Goal: Task Accomplishment & Management: Complete application form

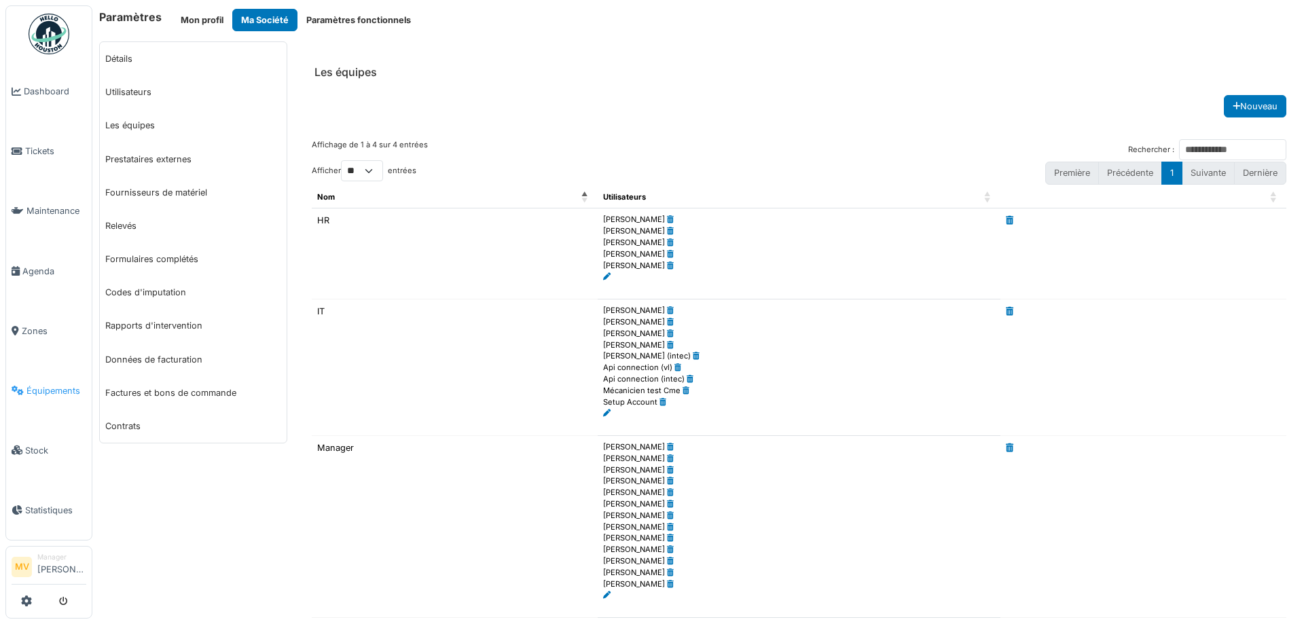
click at [46, 382] on link "Équipements" at bounding box center [49, 391] width 86 height 60
drag, startPoint x: 75, startPoint y: 393, endPoint x: 92, endPoint y: 372, distance: 26.5
click at [77, 391] on span "Équipements" at bounding box center [56, 391] width 60 height 13
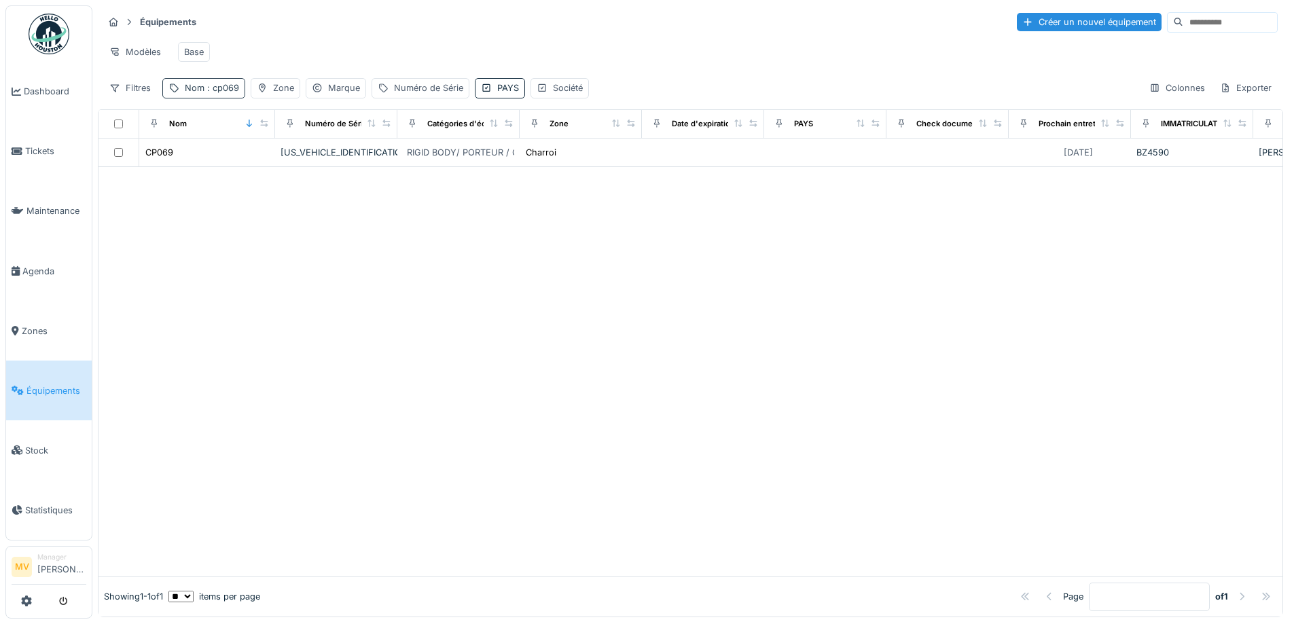
click at [206, 93] on span ": cp069" at bounding box center [221, 88] width 35 height 10
click at [293, 163] on icon at bounding box center [287, 163] width 11 height 9
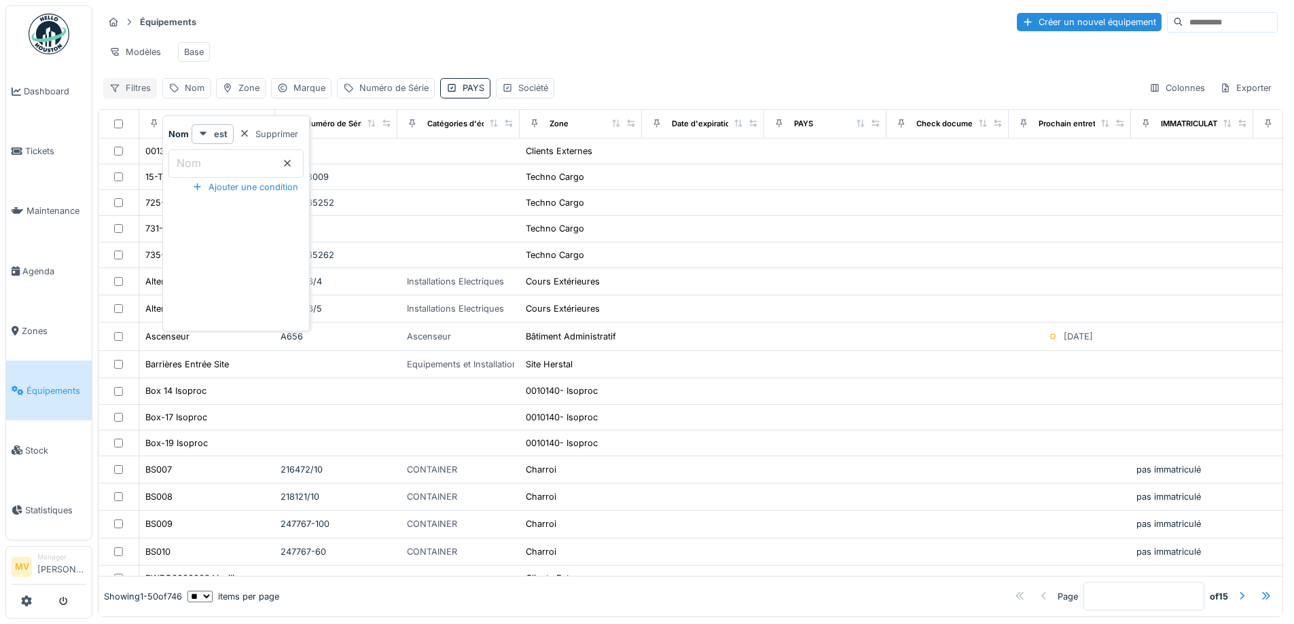
click at [134, 94] on div "Filtres" at bounding box center [130, 88] width 54 height 20
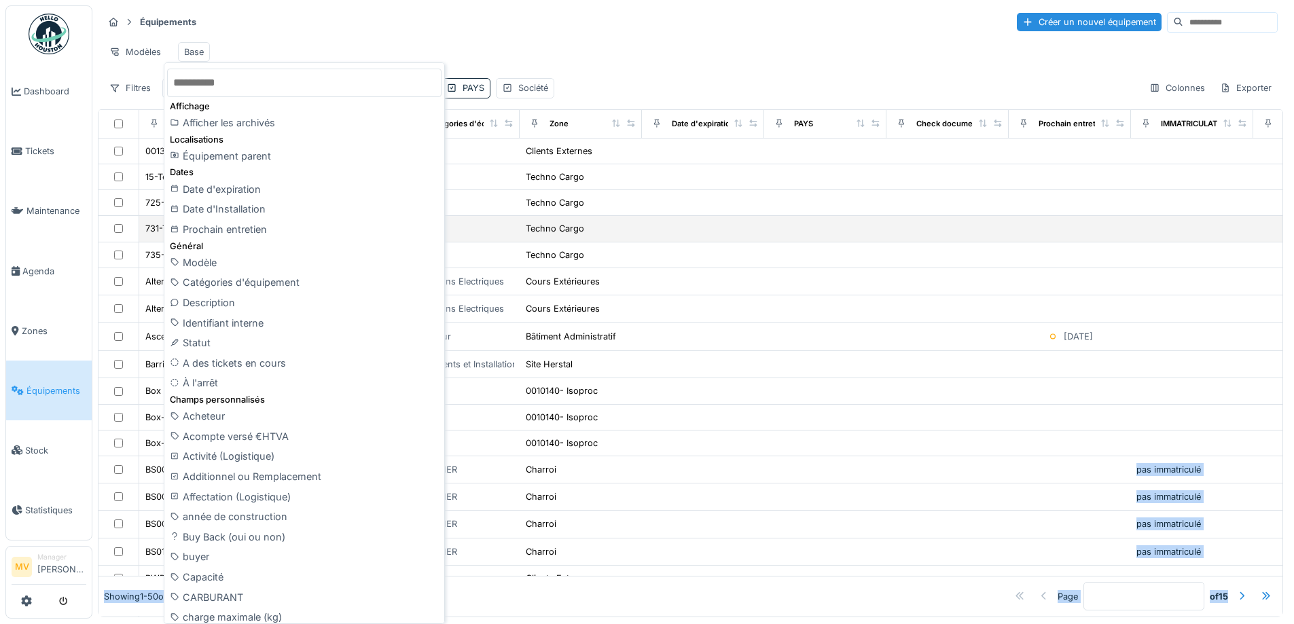
drag, startPoint x: 444, startPoint y: 96, endPoint x: 459, endPoint y: 231, distance: 135.3
click at [459, 236] on body "Dashboard Tickets Maintenance Agenda Zones Équipements Stock Statistiques MV Ma…" at bounding box center [647, 312] width 1294 height 624
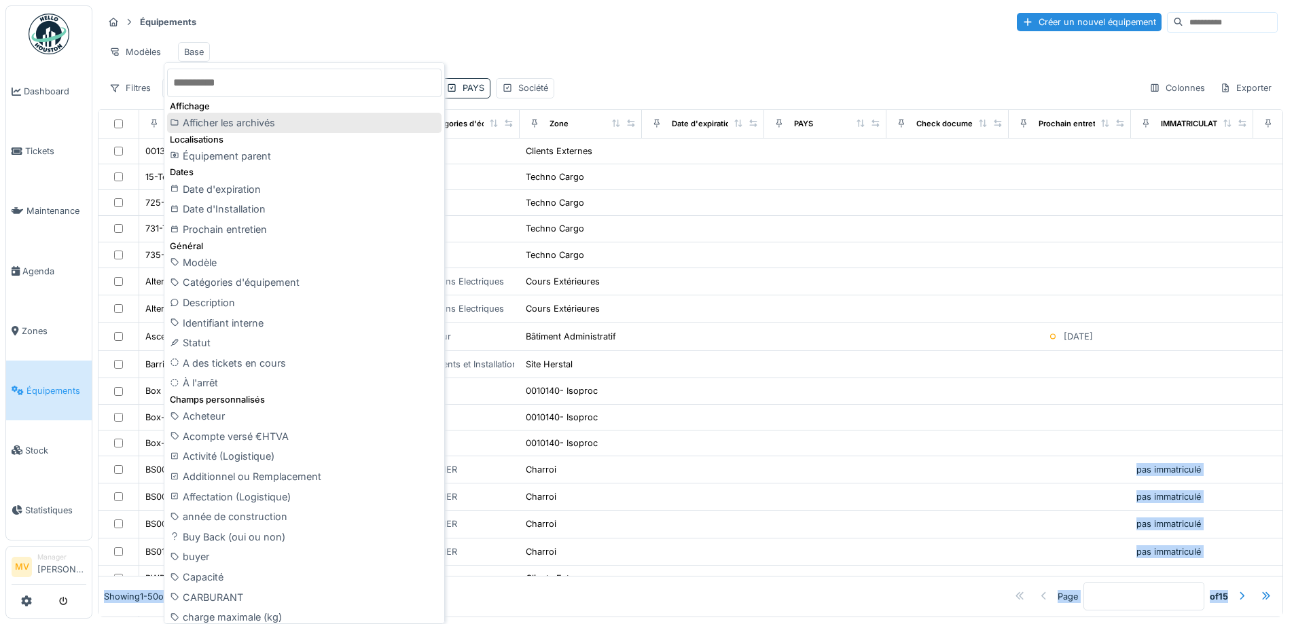
click at [274, 120] on div "Afficher les archivés" at bounding box center [304, 123] width 274 height 20
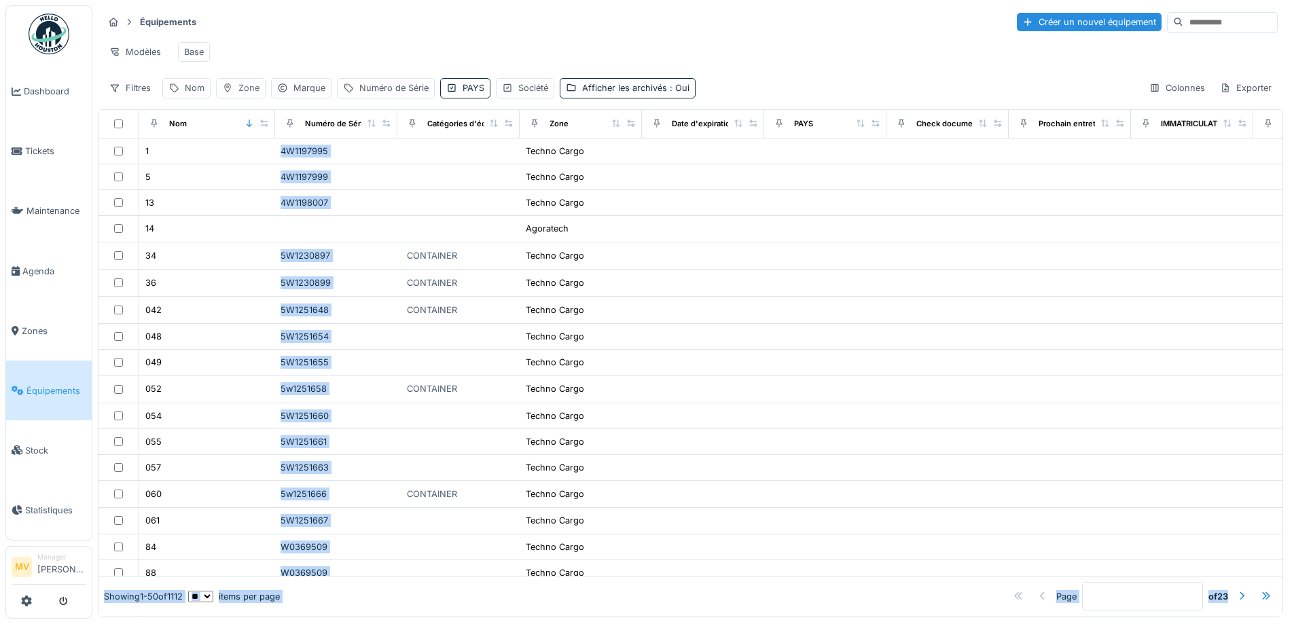
click at [243, 94] on div "Zone" at bounding box center [248, 88] width 21 height 13
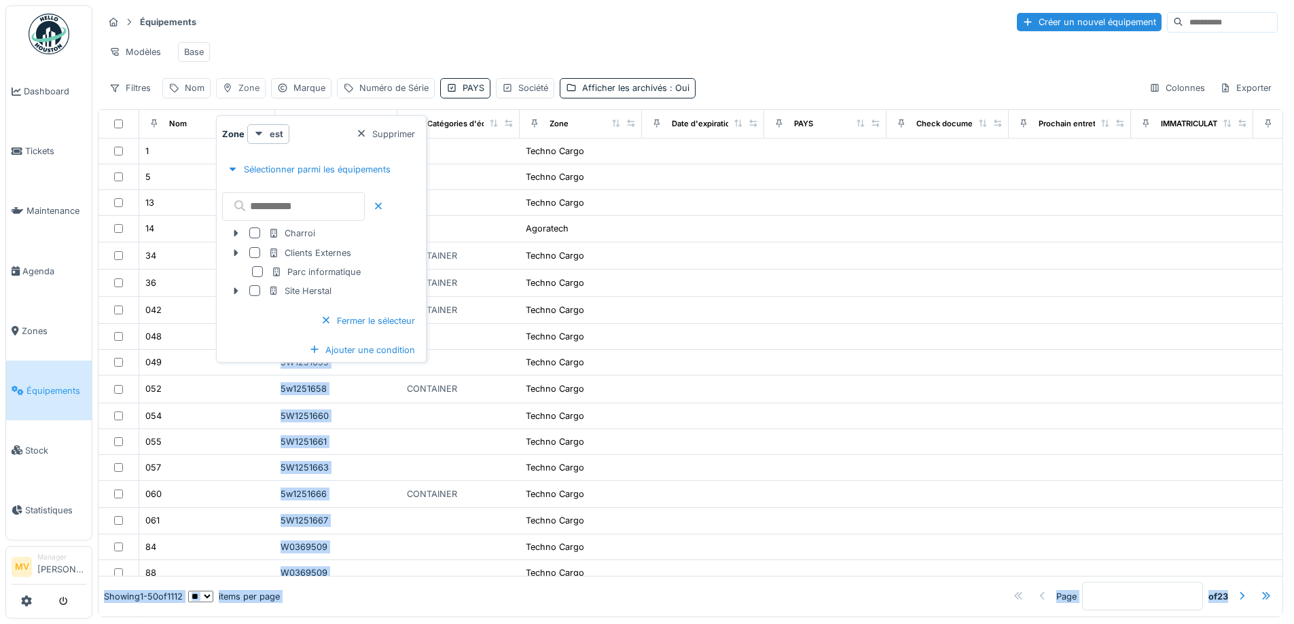
click at [243, 94] on div "Zone" at bounding box center [248, 88] width 21 height 13
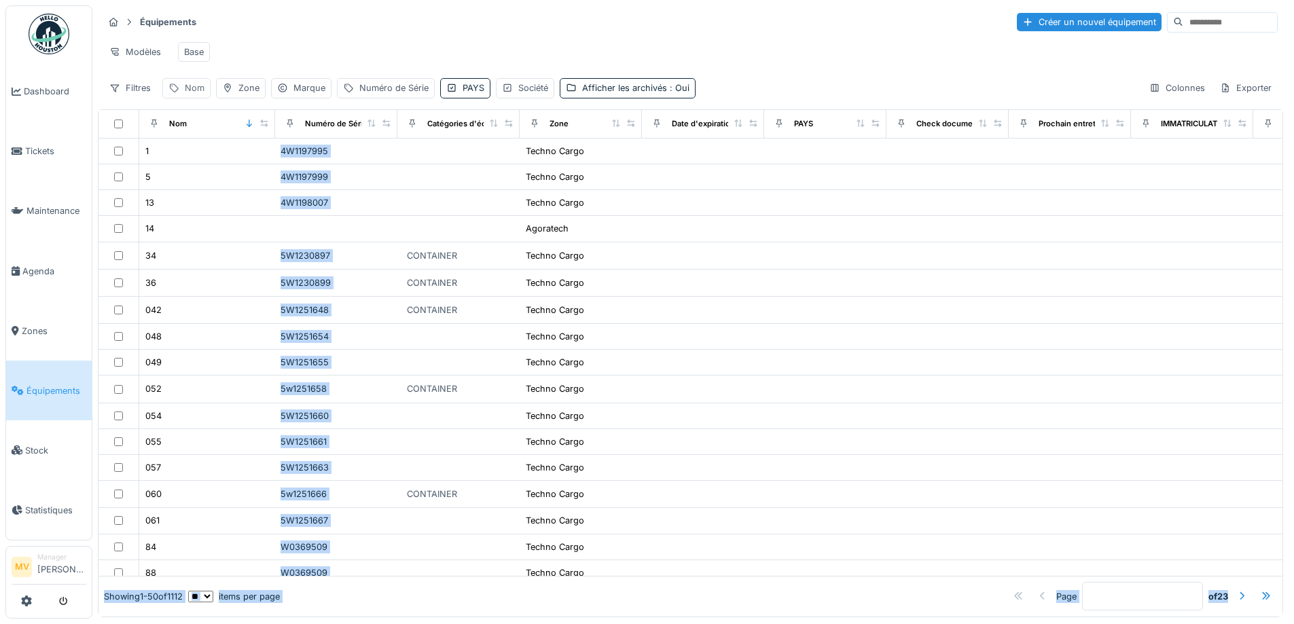
click at [200, 94] on div "Nom" at bounding box center [195, 88] width 20 height 13
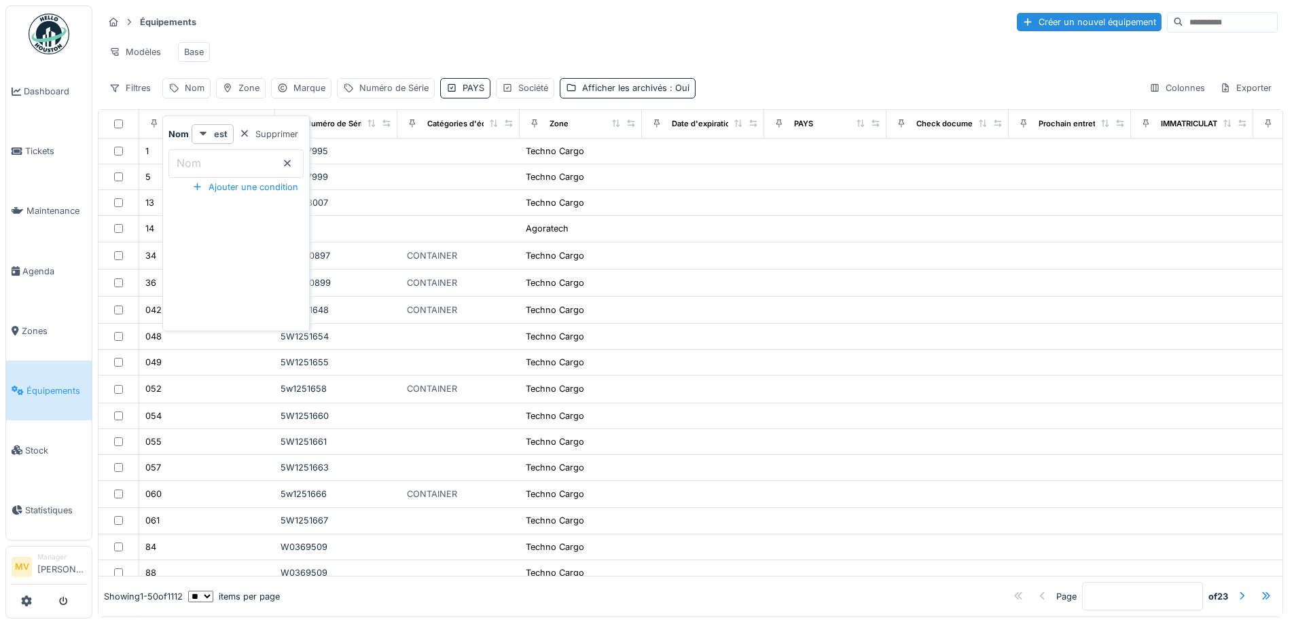
click at [225, 160] on input "Nom" at bounding box center [235, 163] width 135 height 29
type input "*****"
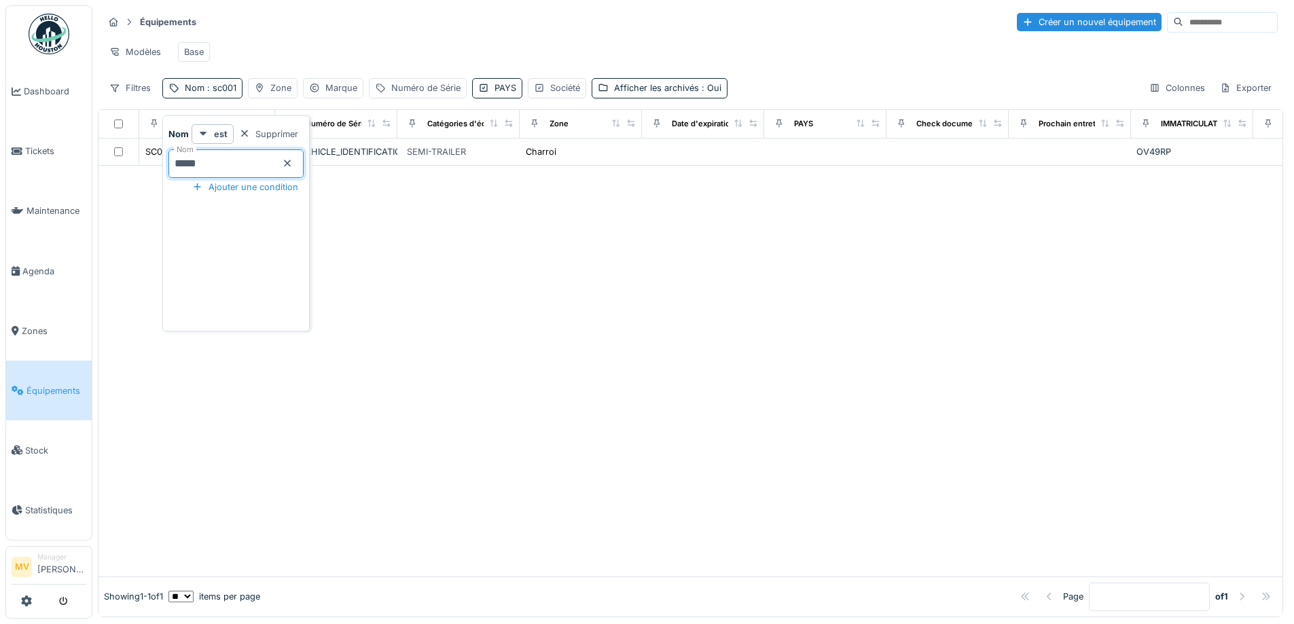
click at [474, 236] on div at bounding box center [691, 371] width 1184 height 411
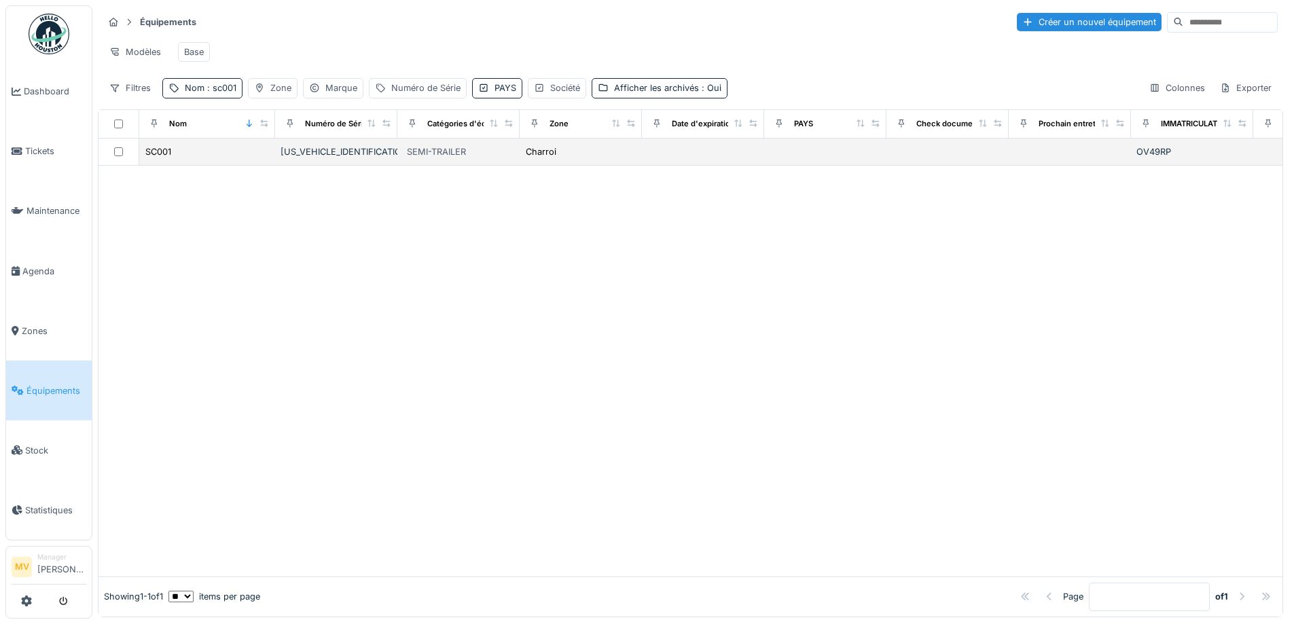
click at [180, 159] on div "SC001" at bounding box center [207, 152] width 125 height 14
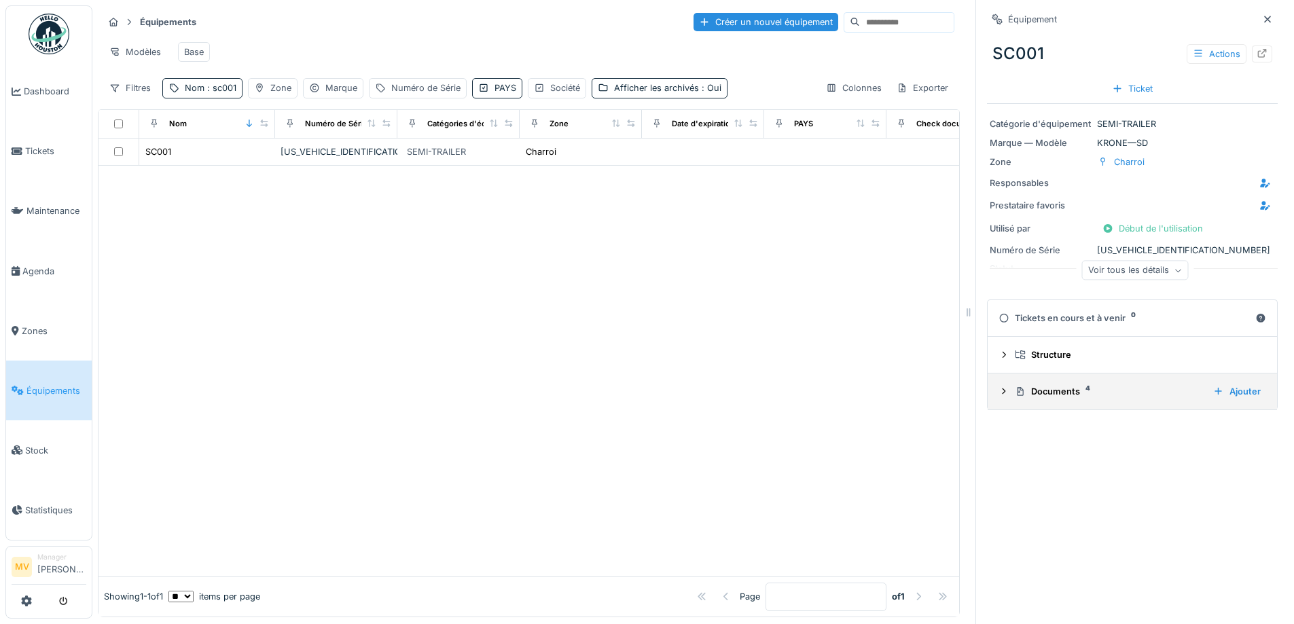
click at [1055, 391] on div "Documents 4" at bounding box center [1109, 391] width 188 height 13
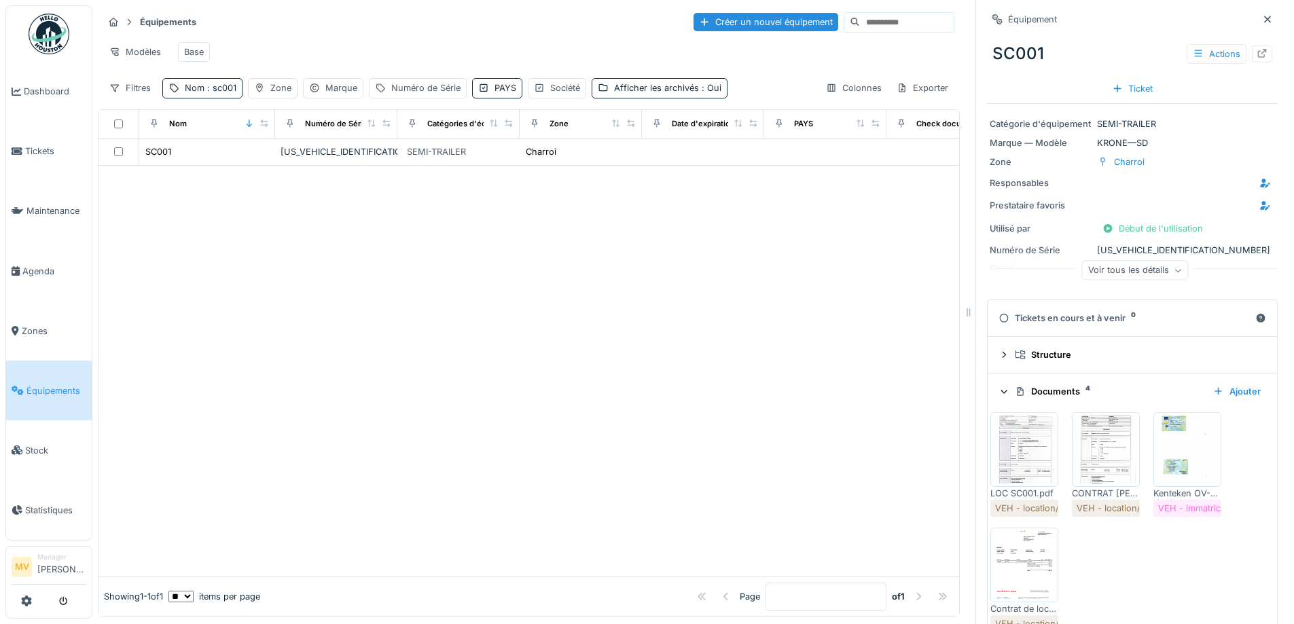
click at [1014, 558] on img at bounding box center [1024, 565] width 61 height 68
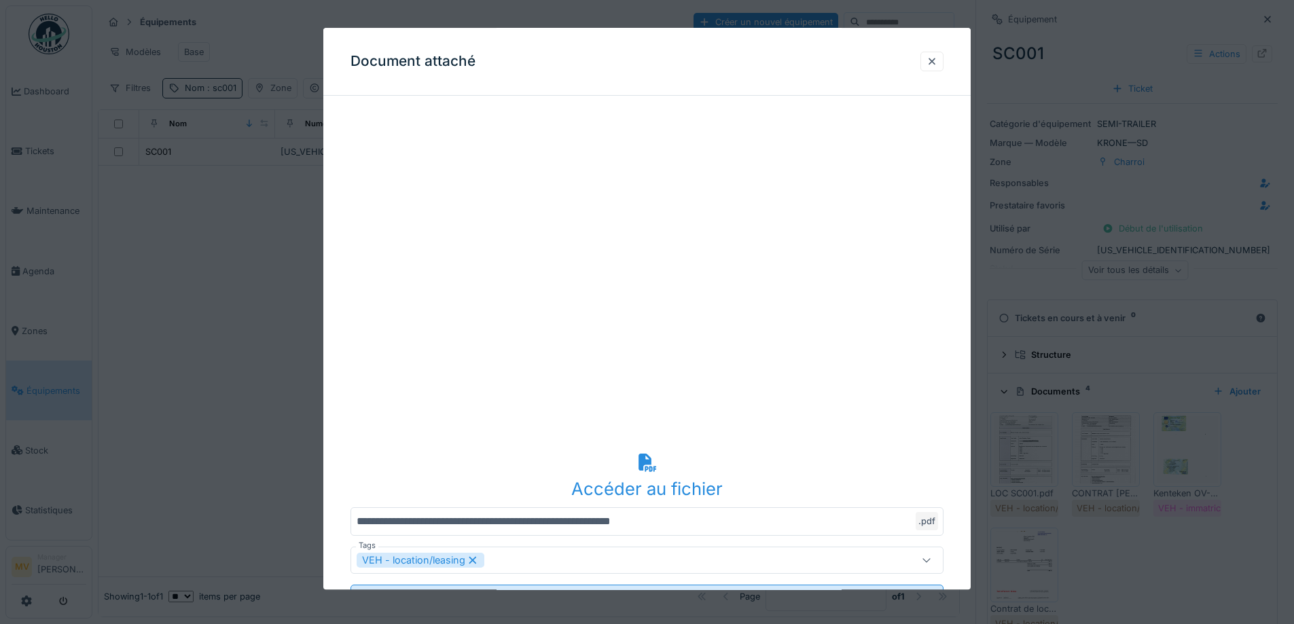
click at [952, 47] on div "Document attaché" at bounding box center [646, 62] width 647 height 68
drag, startPoint x: 939, startPoint y: 58, endPoint x: 991, endPoint y: 158, distance: 112.7
click at [938, 59] on div at bounding box center [932, 61] width 11 height 13
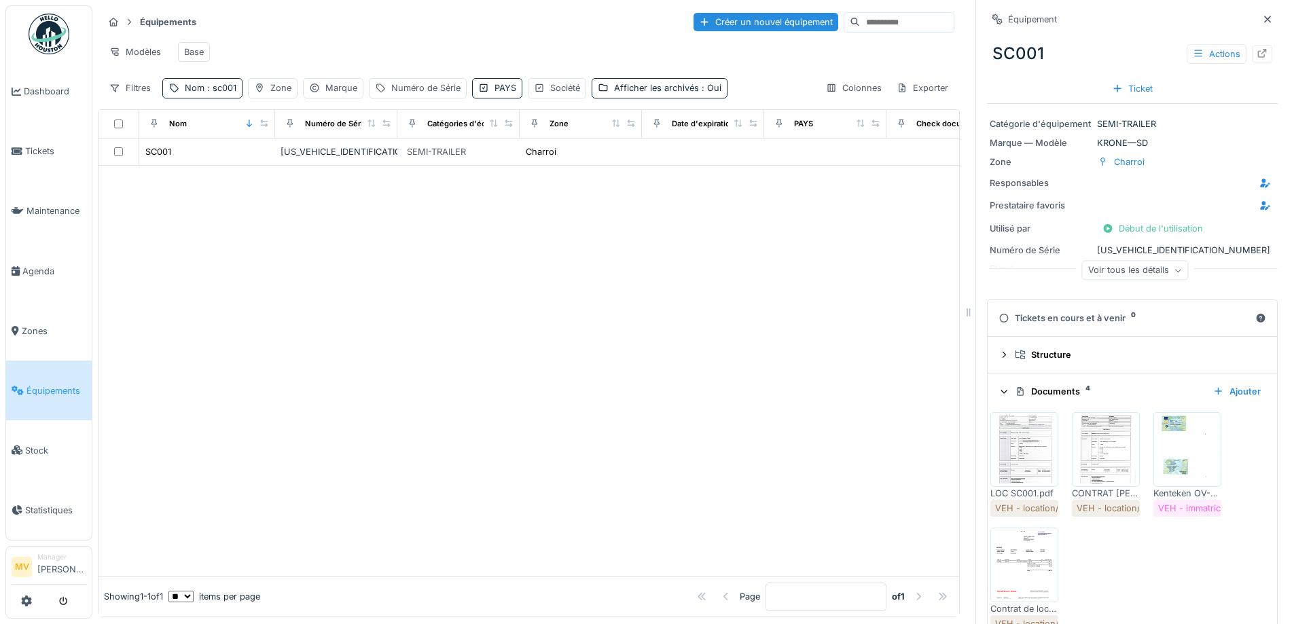
click at [1178, 451] on img at bounding box center [1187, 450] width 61 height 68
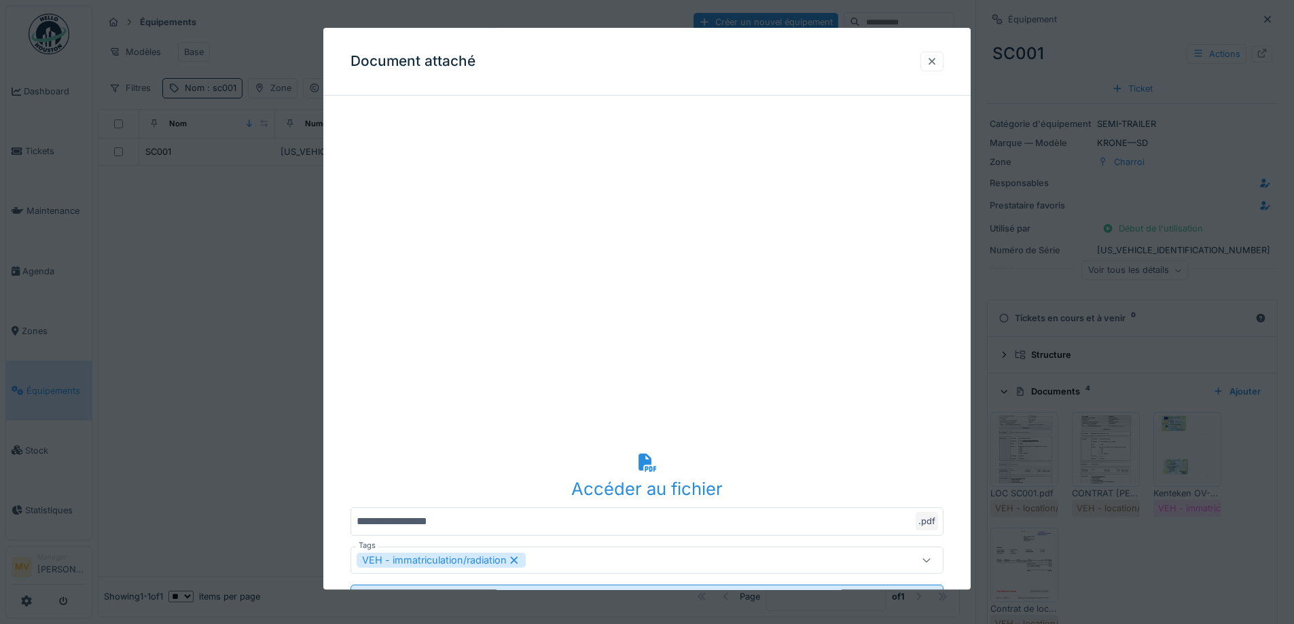
click at [938, 61] on div at bounding box center [932, 61] width 11 height 13
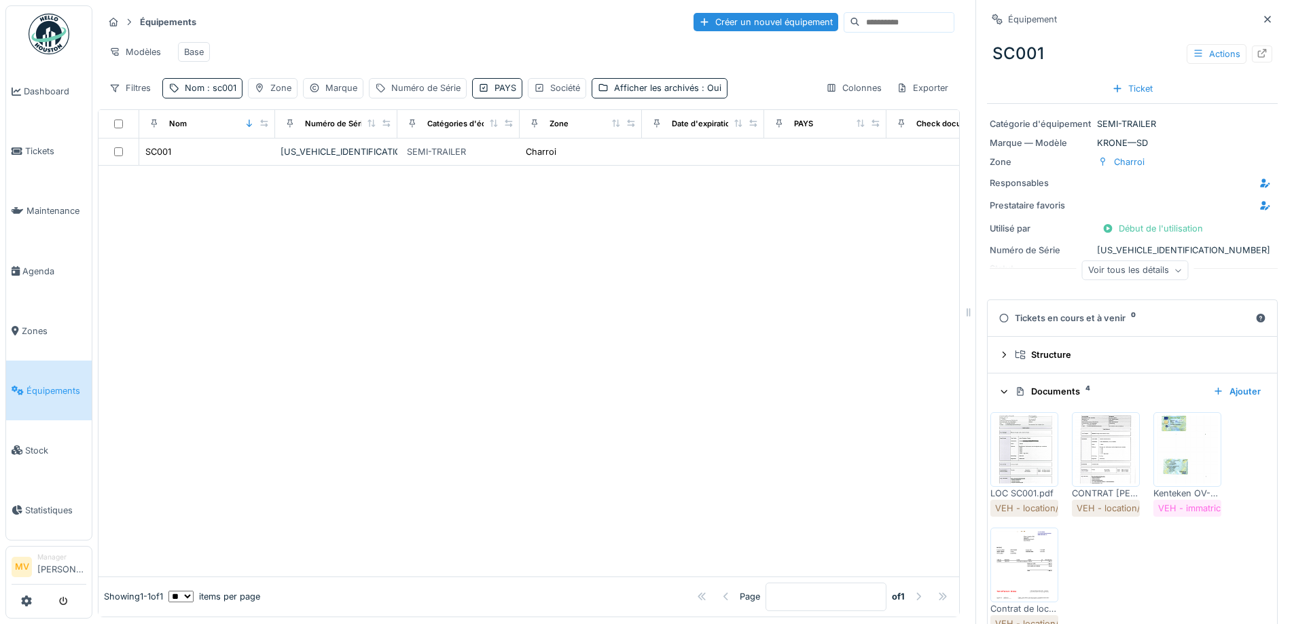
drag, startPoint x: 784, startPoint y: 376, endPoint x: 871, endPoint y: 396, distance: 89.2
click at [787, 377] on div at bounding box center [529, 371] width 861 height 411
click at [1060, 433] on div "LOC SC001.pdf VEH - location/leasing CONTRAT HEISTERKAMP - VINCENT LOGISTICS - …" at bounding box center [1133, 523] width 284 height 232
click at [1083, 448] on img at bounding box center [1105, 450] width 61 height 68
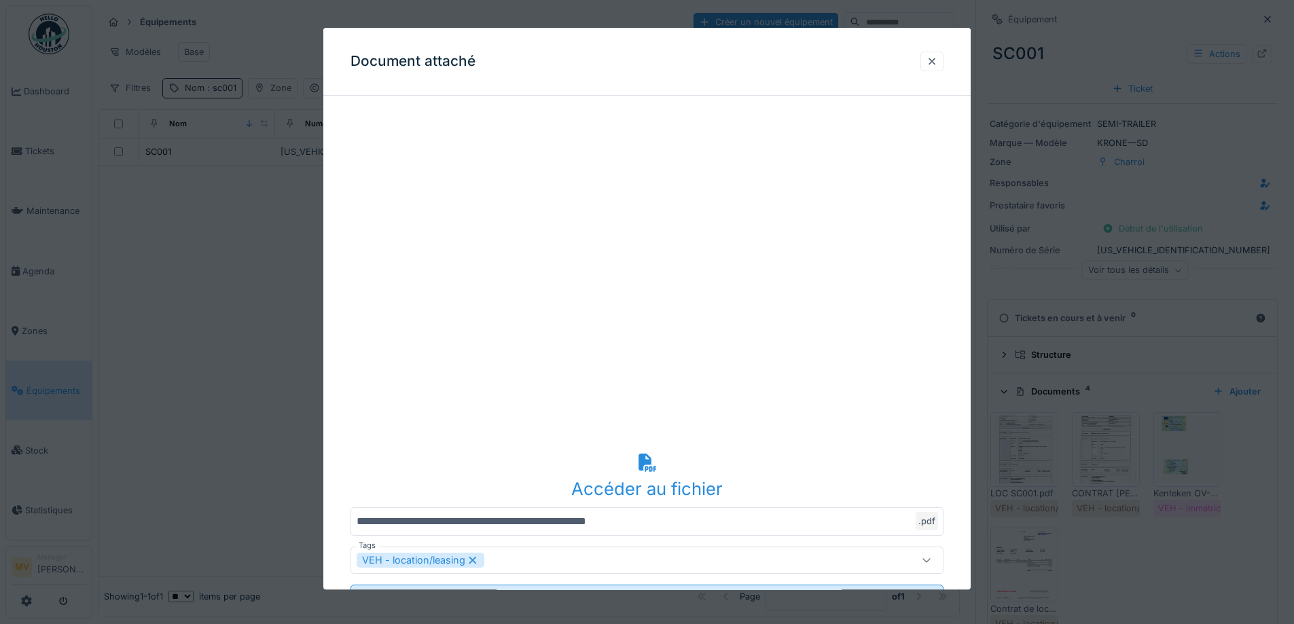
drag, startPoint x: 940, startPoint y: 59, endPoint x: 970, endPoint y: 114, distance: 62.6
click at [938, 59] on div at bounding box center [932, 61] width 11 height 13
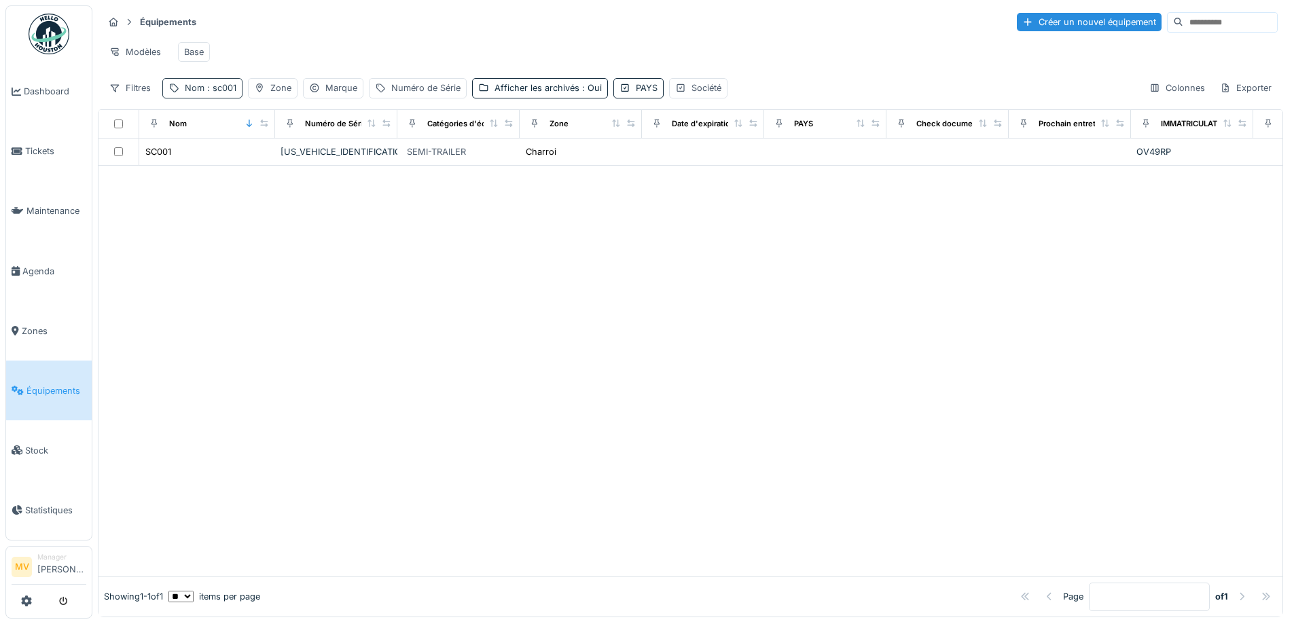
click at [215, 93] on span ": sc001" at bounding box center [220, 88] width 32 height 10
click at [236, 162] on input "*****" at bounding box center [235, 163] width 135 height 29
type input "*"
type input "*****"
drag, startPoint x: 465, startPoint y: 376, endPoint x: 380, endPoint y: 226, distance: 171.9
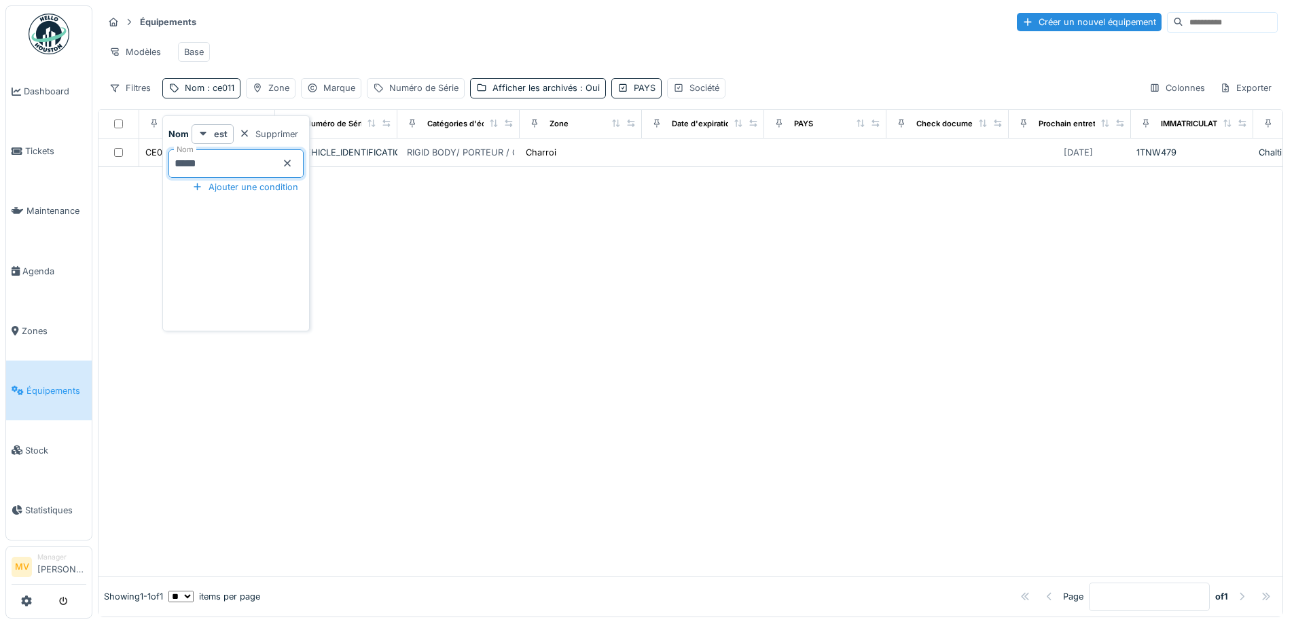
click at [465, 374] on div at bounding box center [691, 372] width 1184 height 410
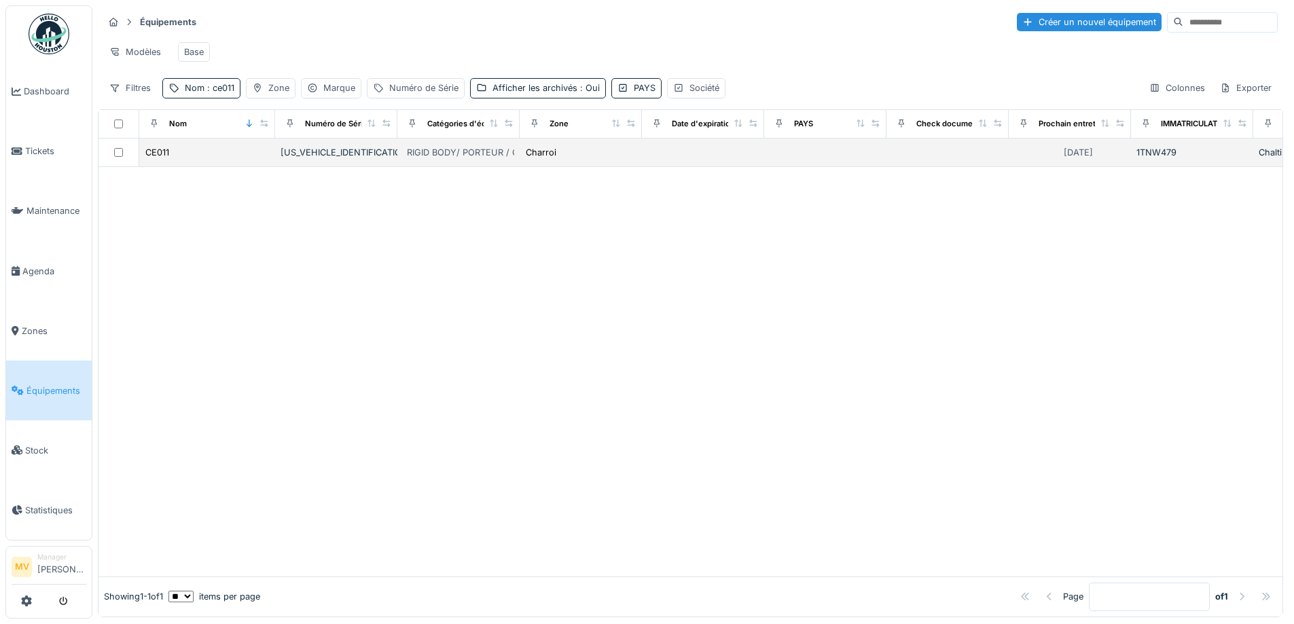
click at [317, 159] on div "[US_VEHICLE_IDENTIFICATION_NUMBER]" at bounding box center [336, 152] width 111 height 13
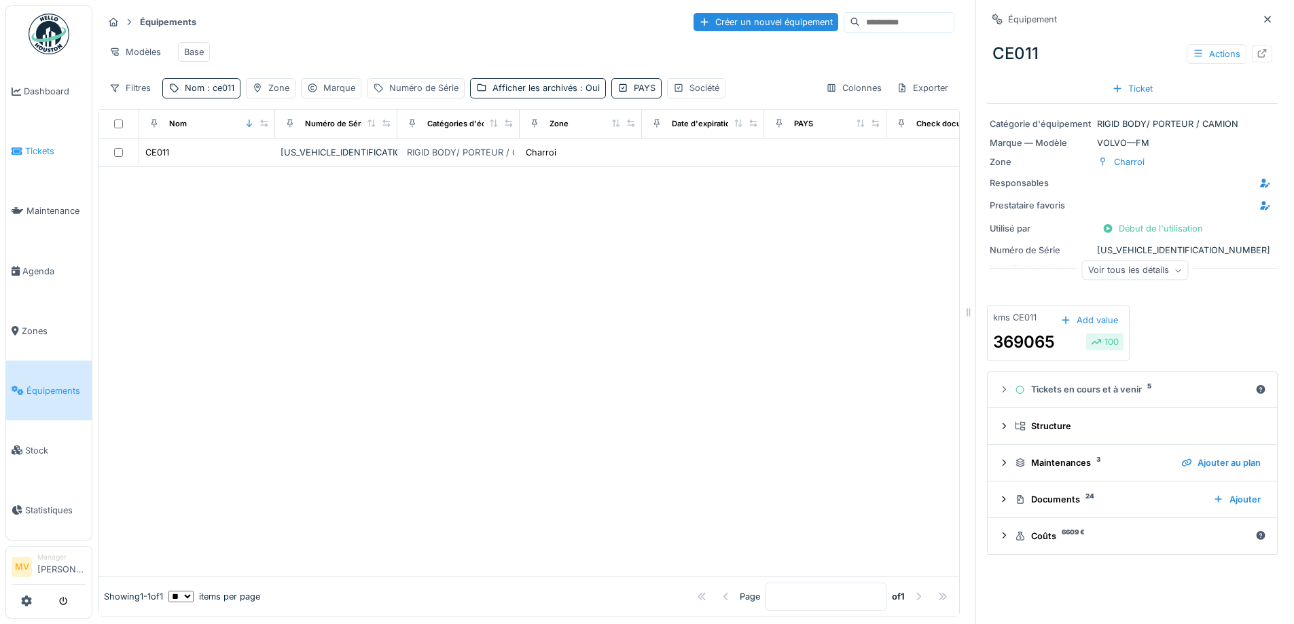
click at [50, 145] on span "Tickets" at bounding box center [55, 151] width 61 height 13
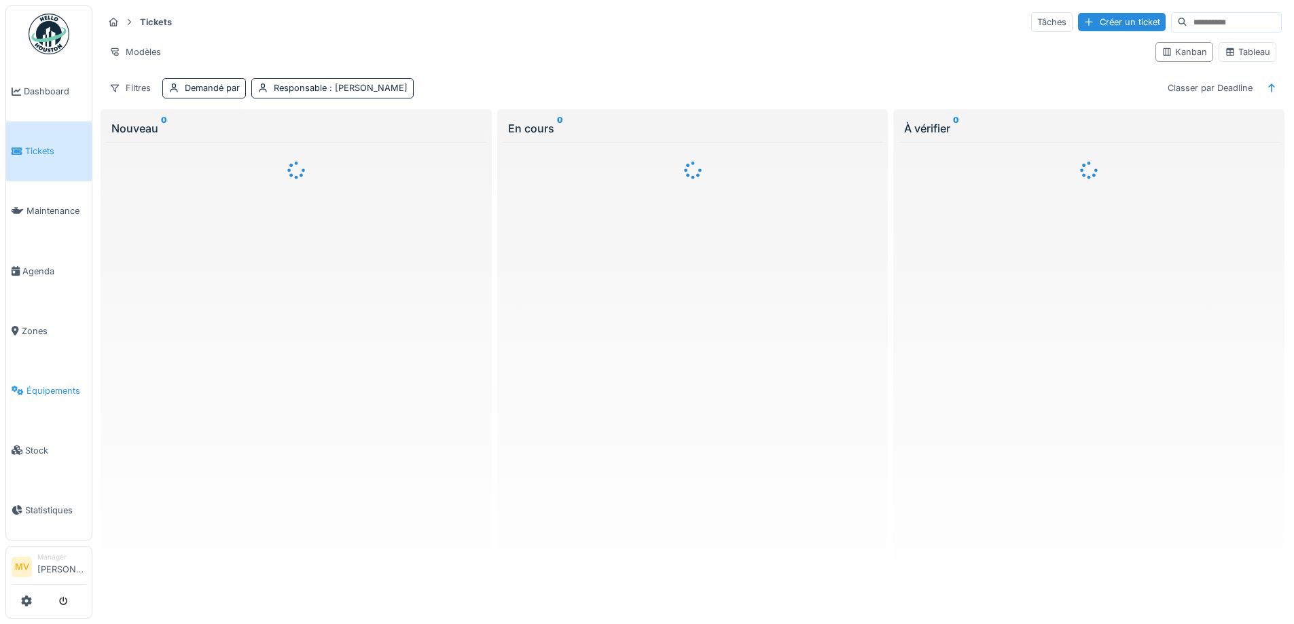
click at [71, 389] on span "Équipements" at bounding box center [56, 391] width 60 height 13
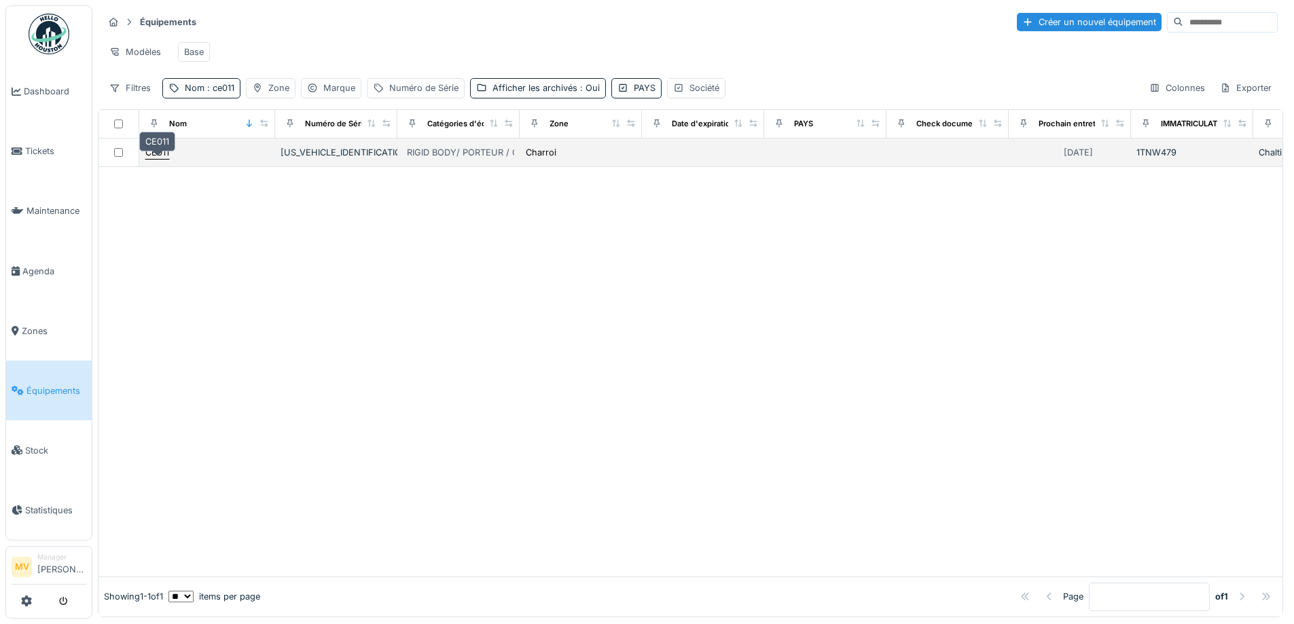
click at [164, 159] on div "CE011" at bounding box center [157, 152] width 24 height 13
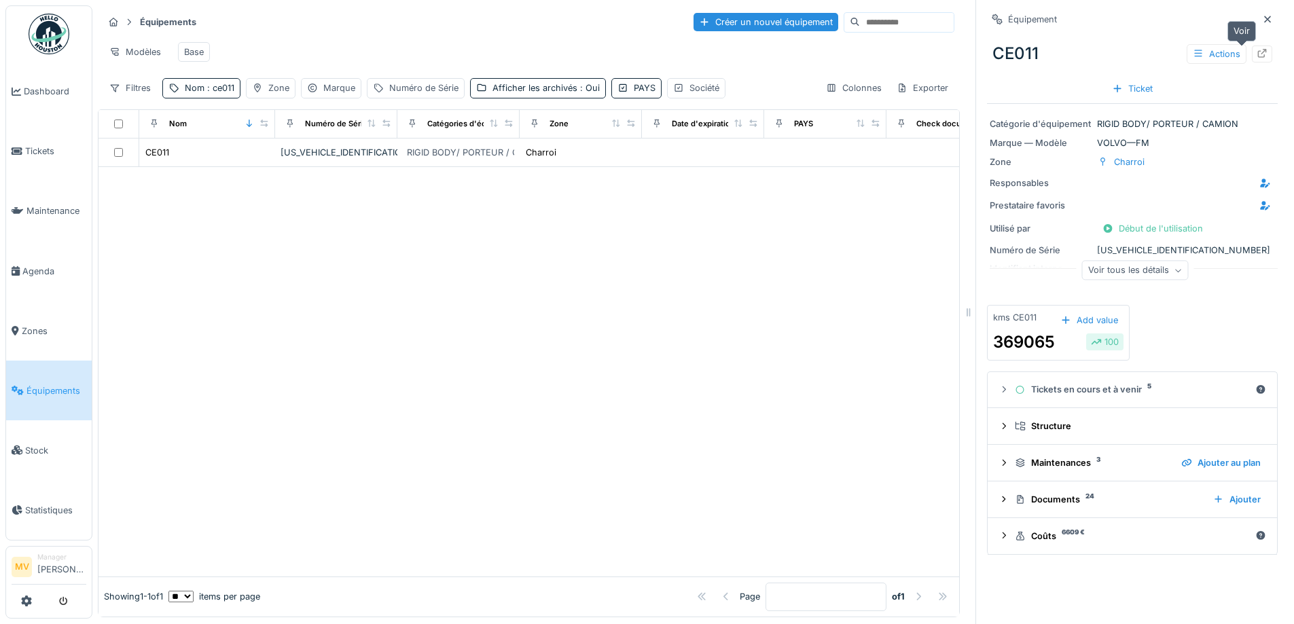
click at [1257, 51] on icon at bounding box center [1262, 53] width 11 height 9
click at [218, 93] on span ": ce011" at bounding box center [219, 88] width 30 height 10
click at [234, 163] on input "*****" at bounding box center [235, 163] width 135 height 29
type input "*****"
click at [781, 376] on div at bounding box center [529, 385] width 861 height 382
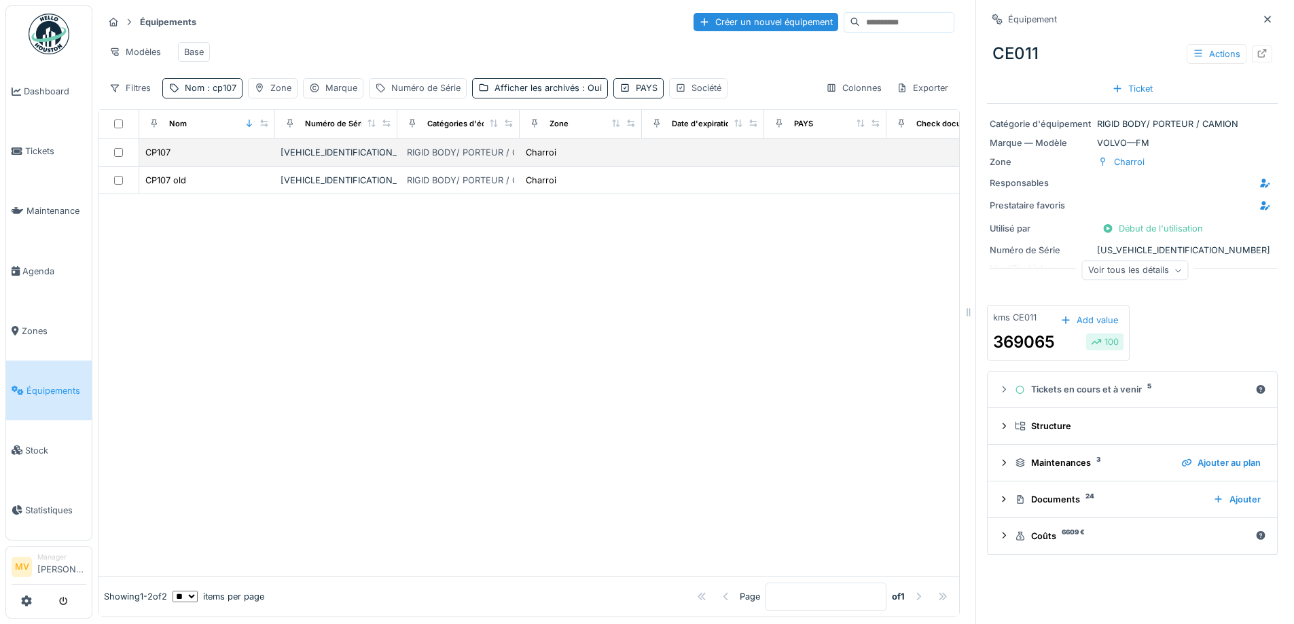
click at [368, 159] on div "YV2RTY0CAPB430058" at bounding box center [336, 152] width 111 height 13
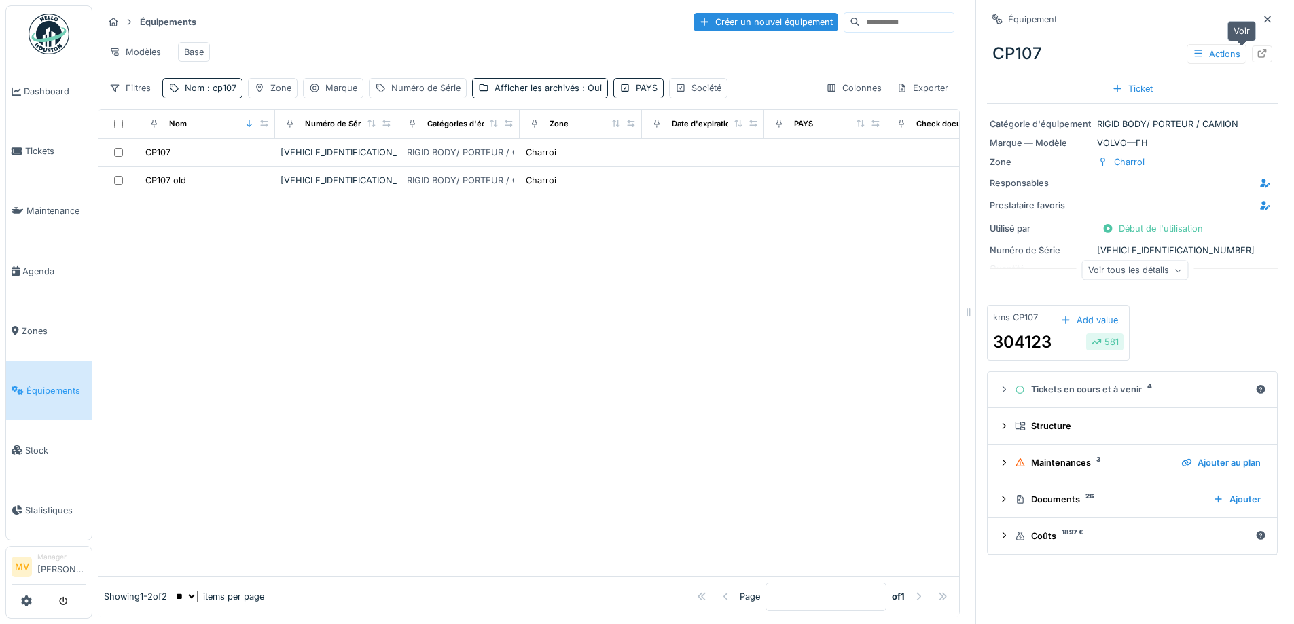
click at [1252, 53] on div at bounding box center [1262, 54] width 20 height 17
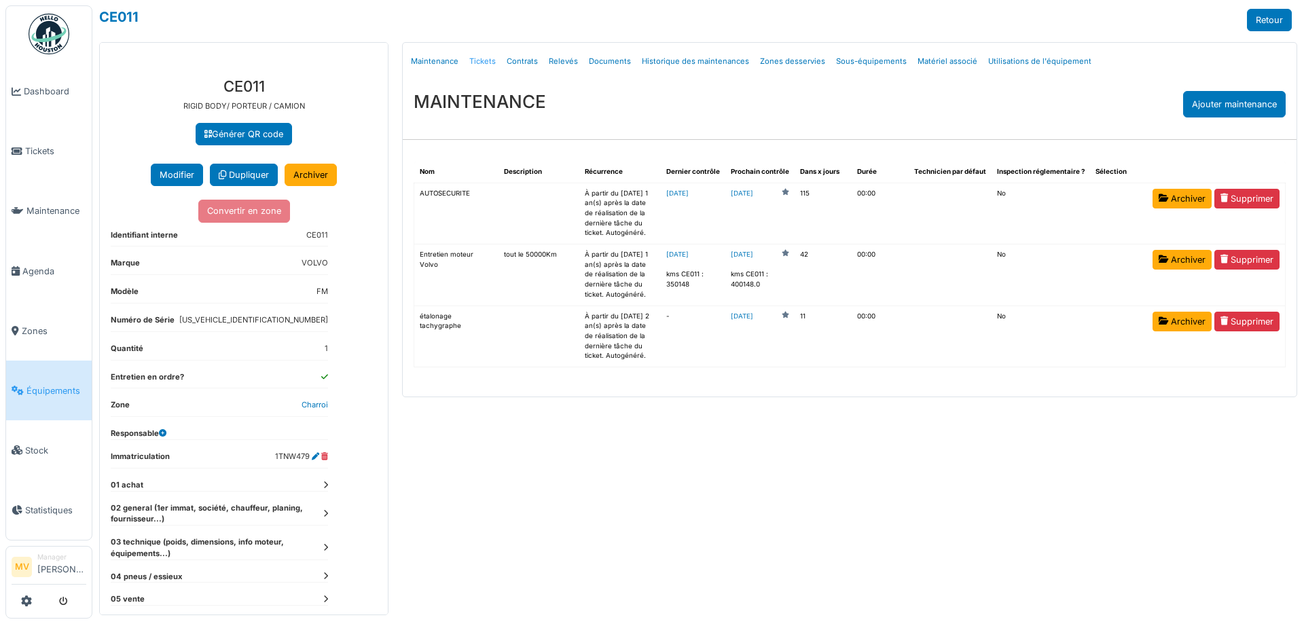
click at [474, 56] on link "Tickets" at bounding box center [482, 62] width 37 height 32
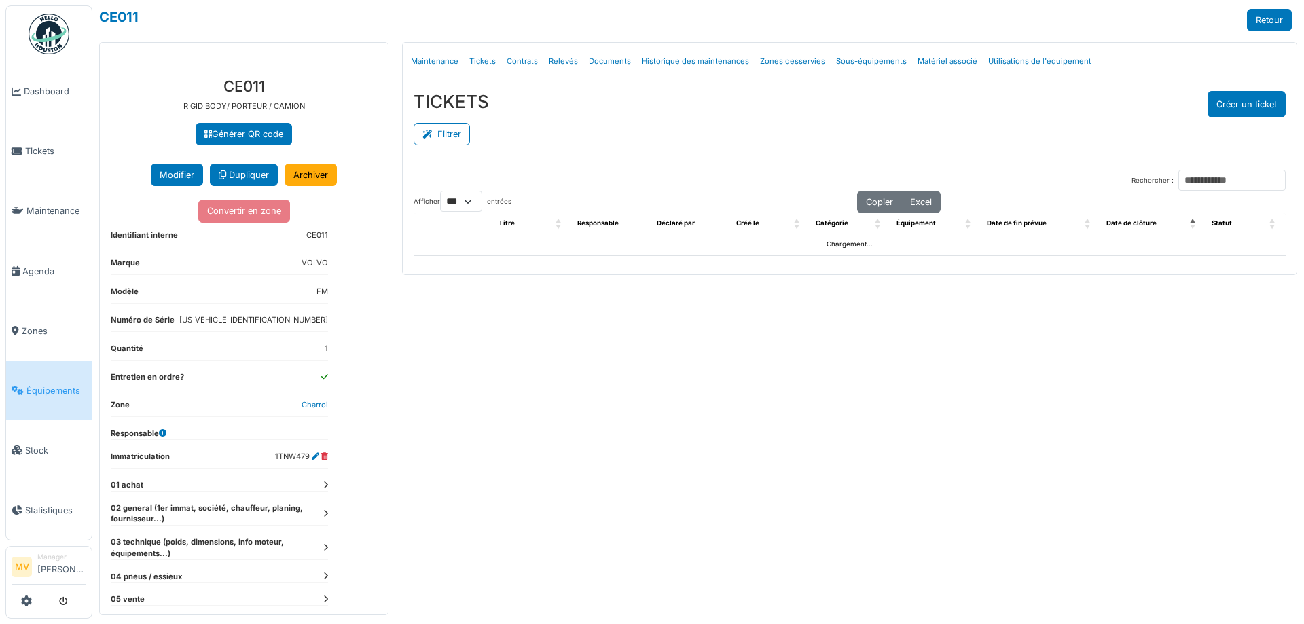
select select "***"
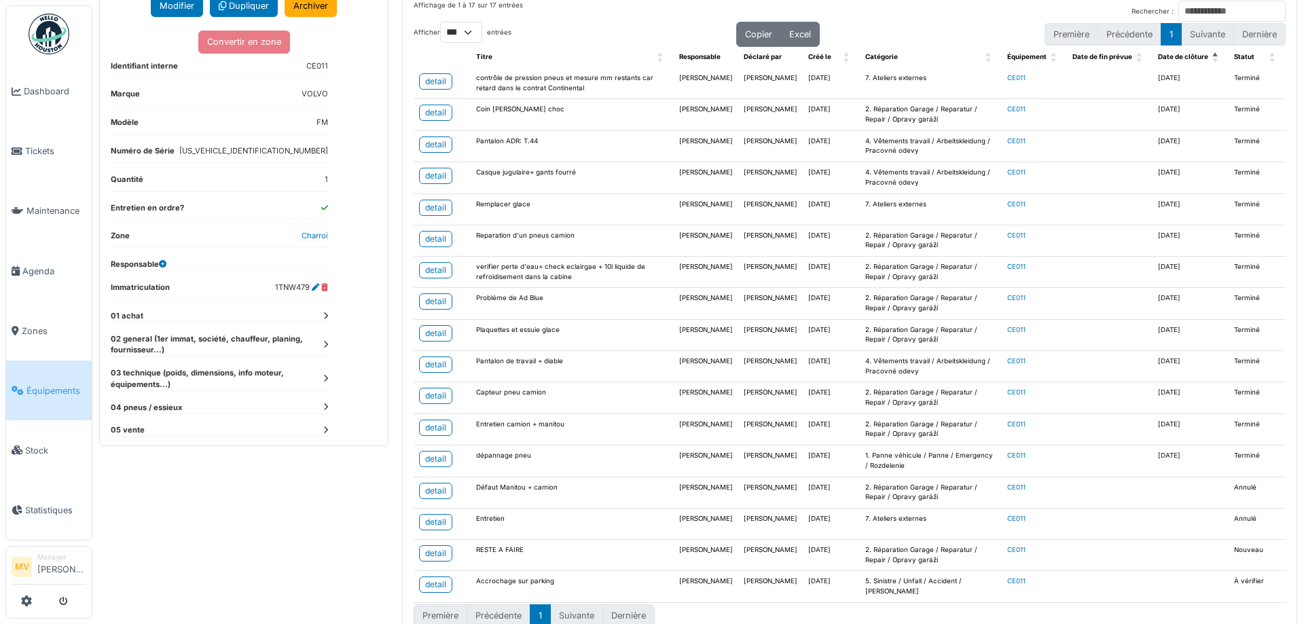
scroll to position [192, 0]
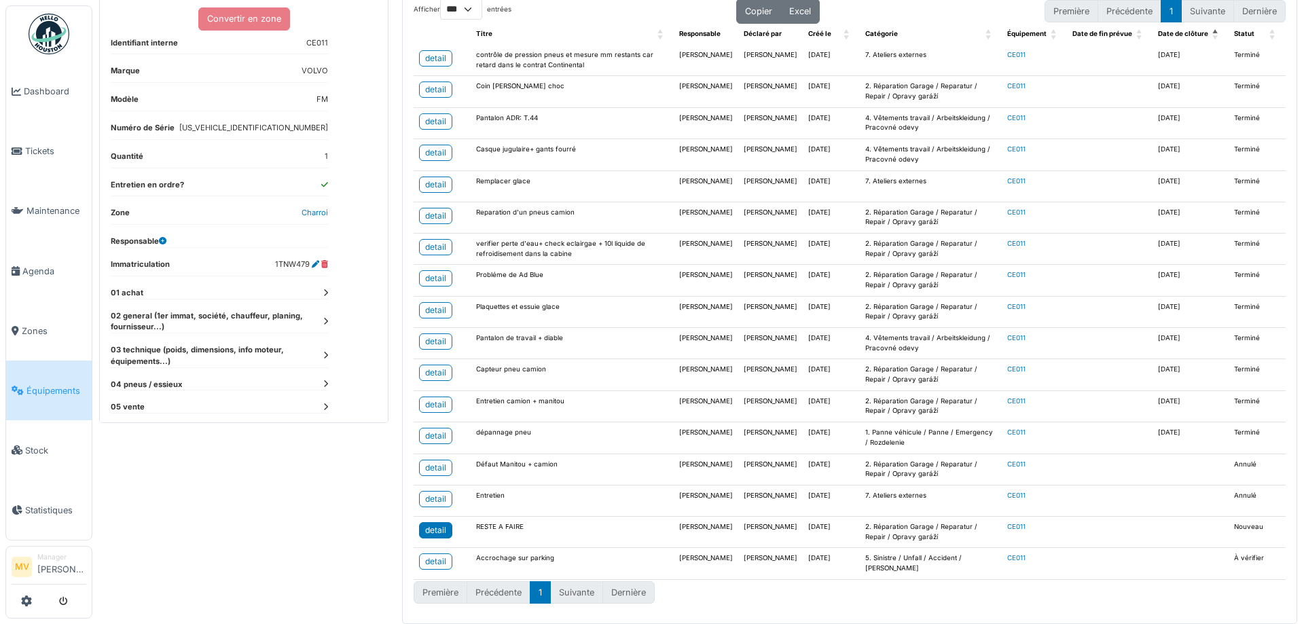
click at [443, 535] on div "detail" at bounding box center [435, 530] width 21 height 12
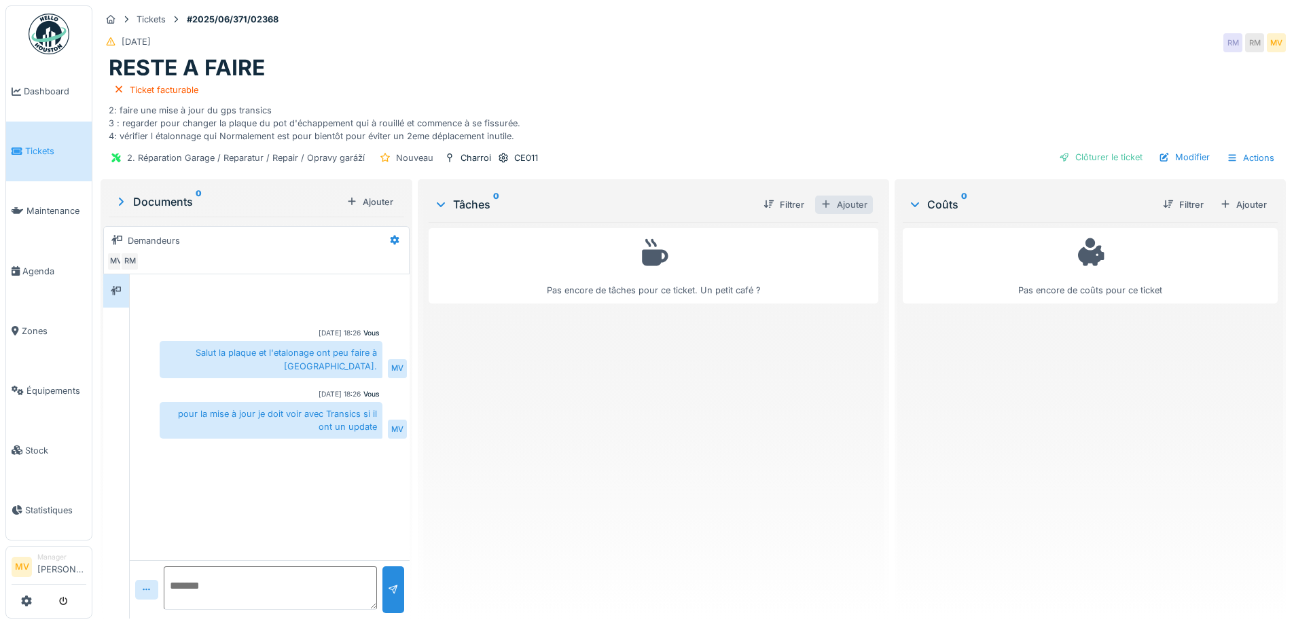
click at [853, 207] on div "Ajouter" at bounding box center [844, 205] width 58 height 18
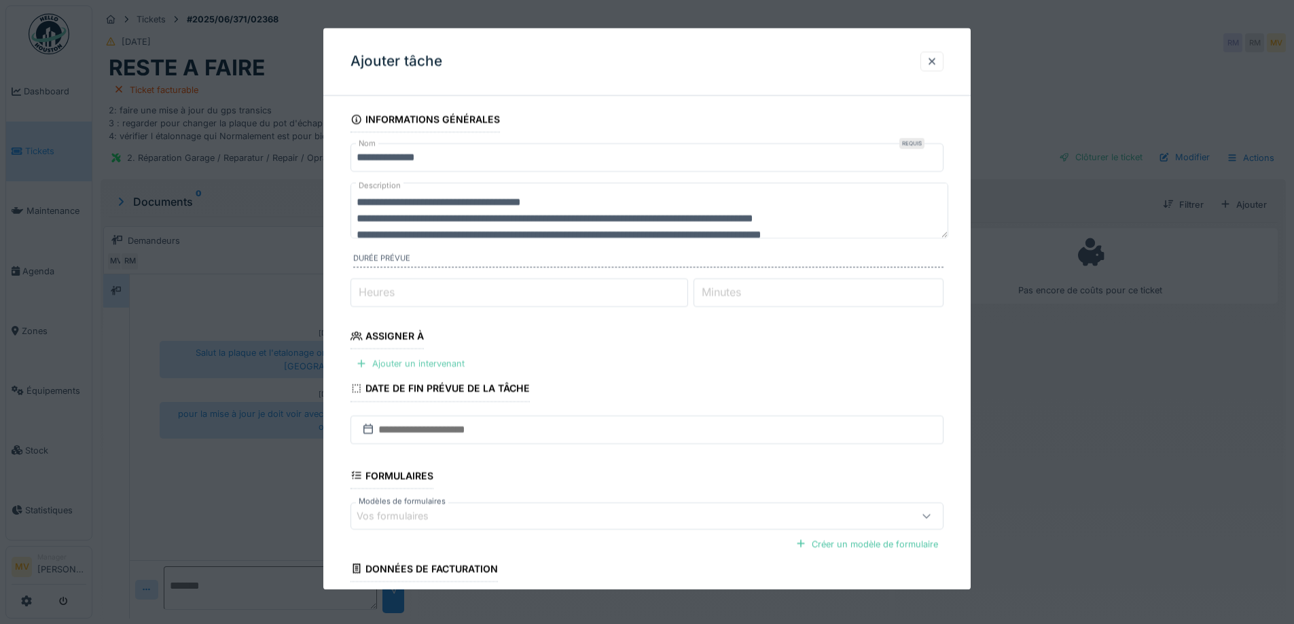
click at [458, 367] on div "Ajouter un intervenant" at bounding box center [411, 364] width 120 height 18
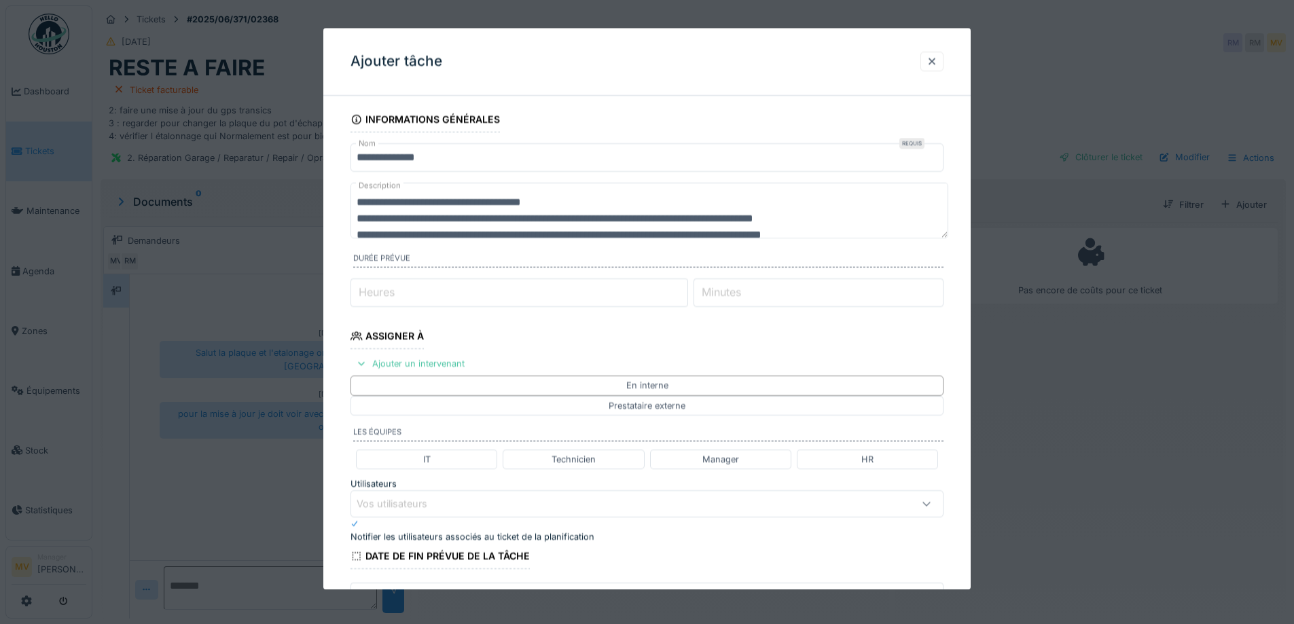
click at [525, 484] on fieldset "**********" at bounding box center [647, 474] width 593 height 734
click at [522, 491] on div "Vos utilisateurs" at bounding box center [647, 504] width 593 height 27
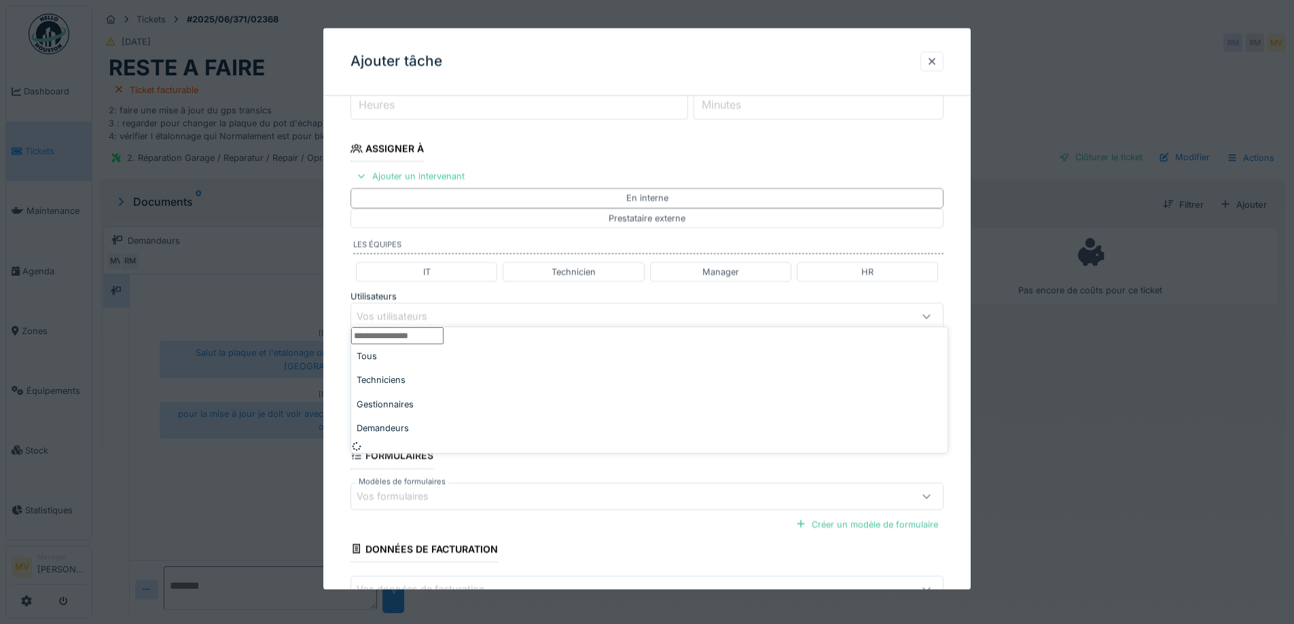
scroll to position [190, 0]
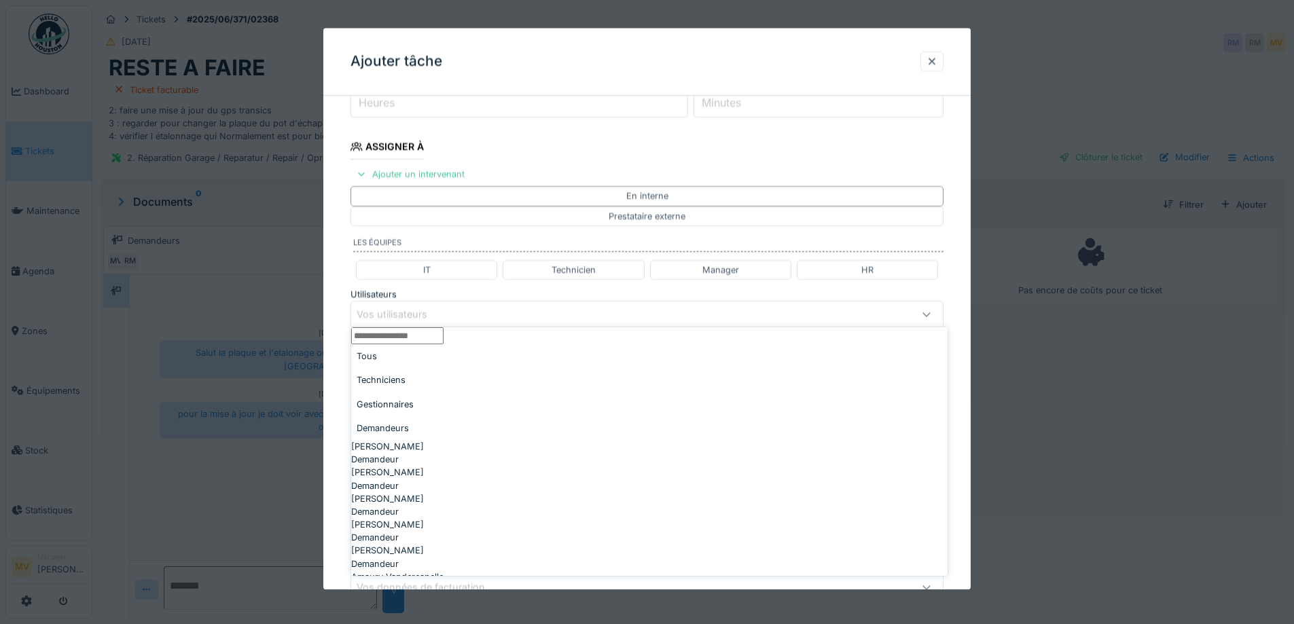
click at [448, 383] on div "Techniciens" at bounding box center [649, 380] width 597 height 24
click at [427, 440] on div "[PERSON_NAME]" at bounding box center [649, 446] width 597 height 13
type input "****"
click at [540, 310] on div "[PERSON_NAME]" at bounding box center [613, 314] width 512 height 15
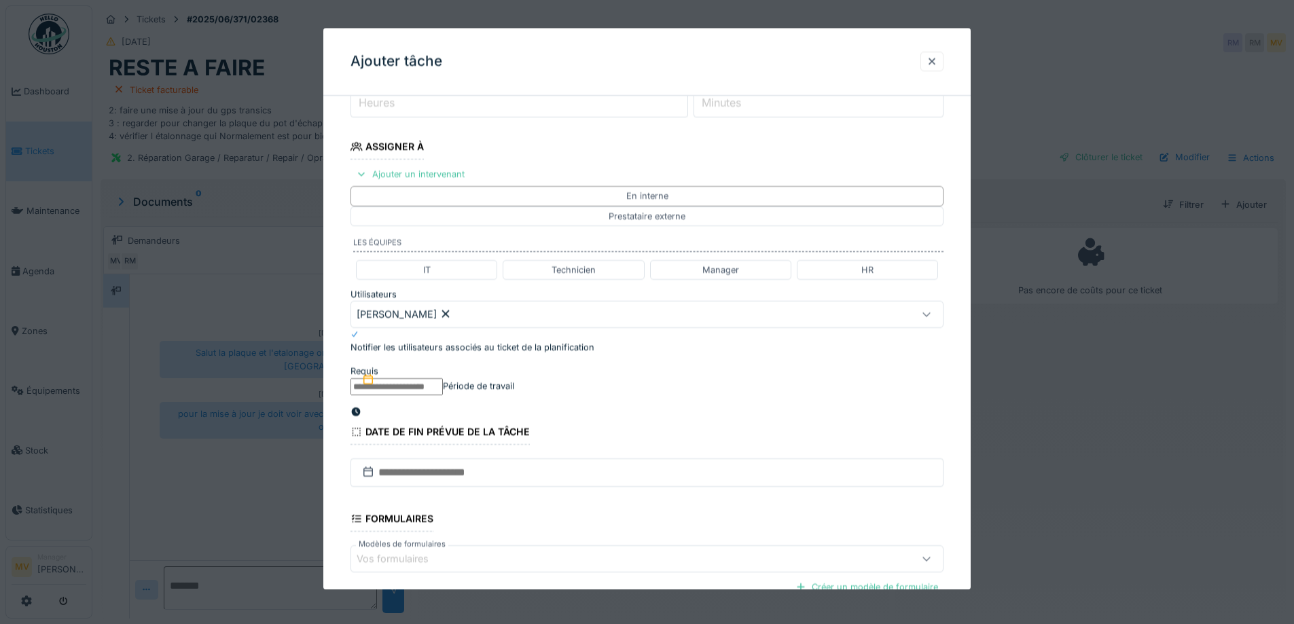
click at [443, 382] on input "text" at bounding box center [397, 386] width 92 height 17
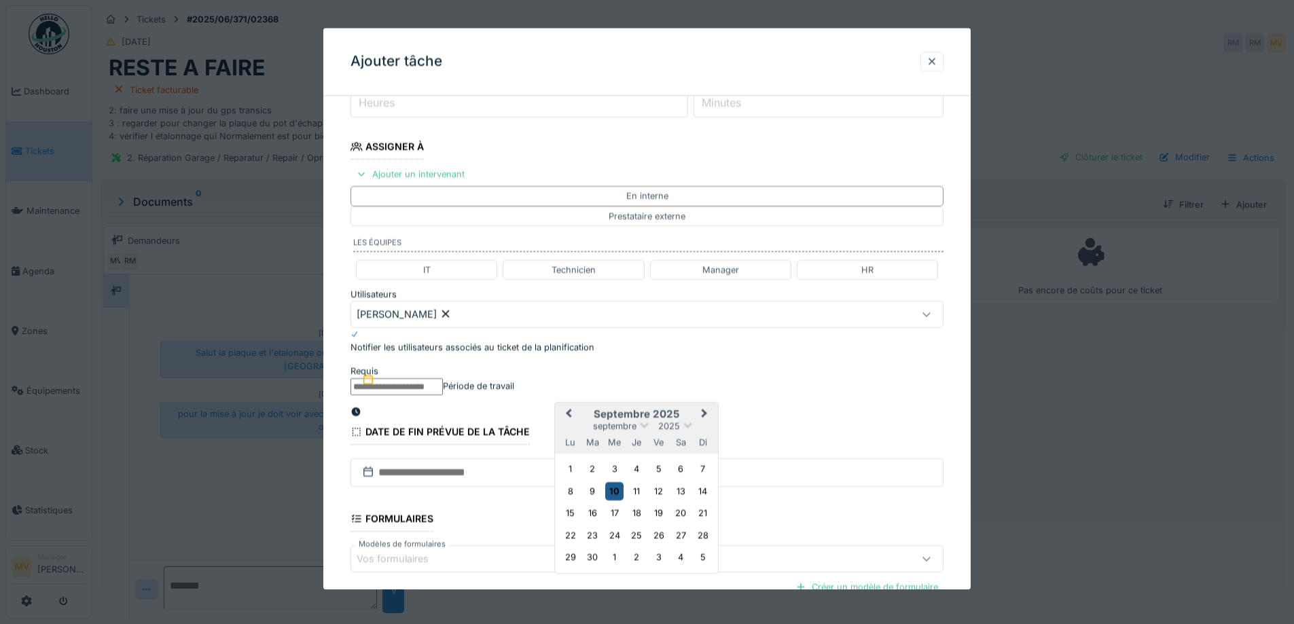
click at [616, 501] on div "10" at bounding box center [614, 491] width 18 height 18
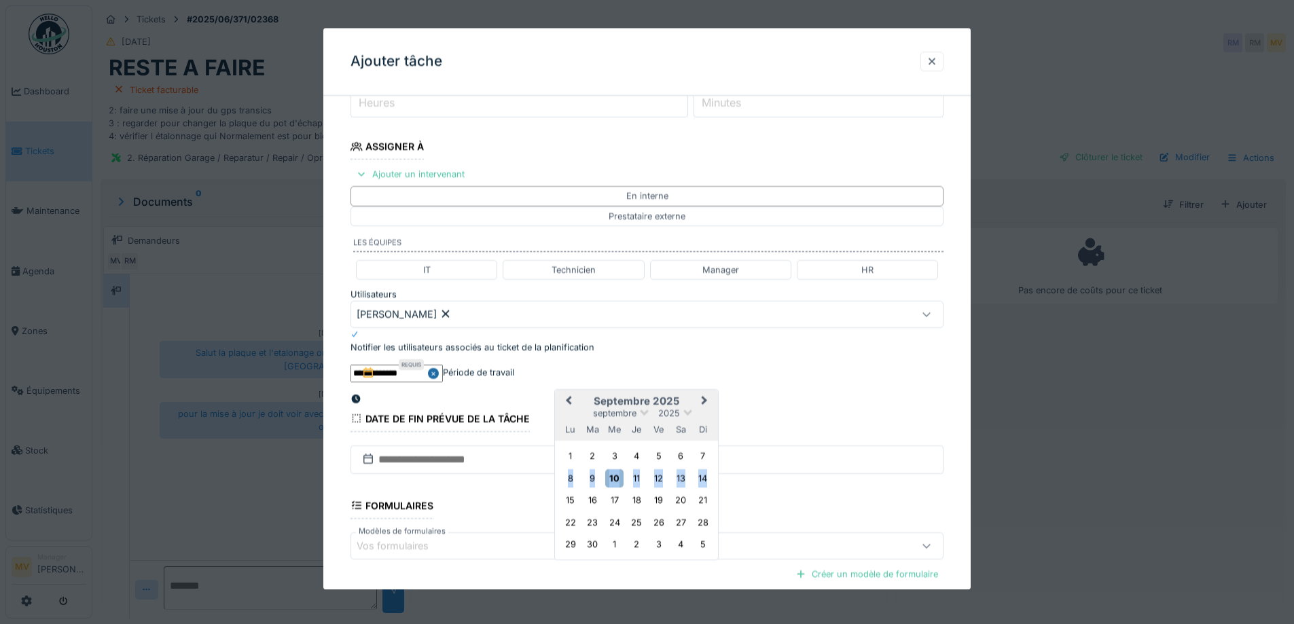
click at [616, 488] on div "10" at bounding box center [614, 478] width 18 height 18
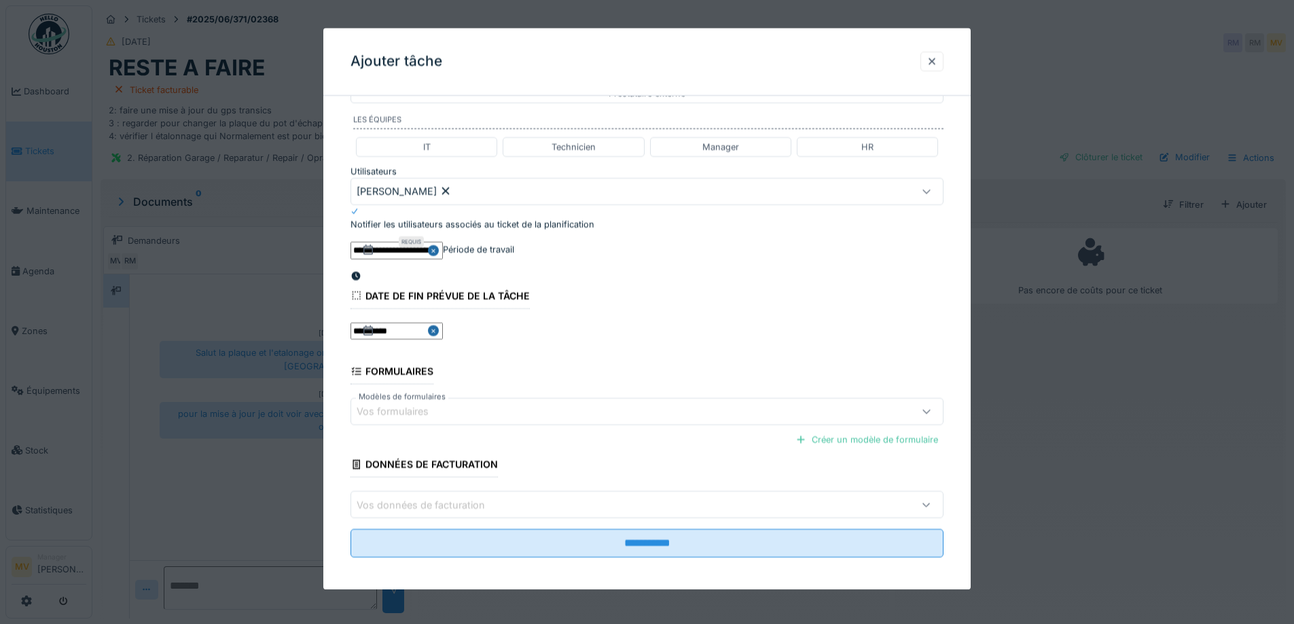
scroll to position [338, 0]
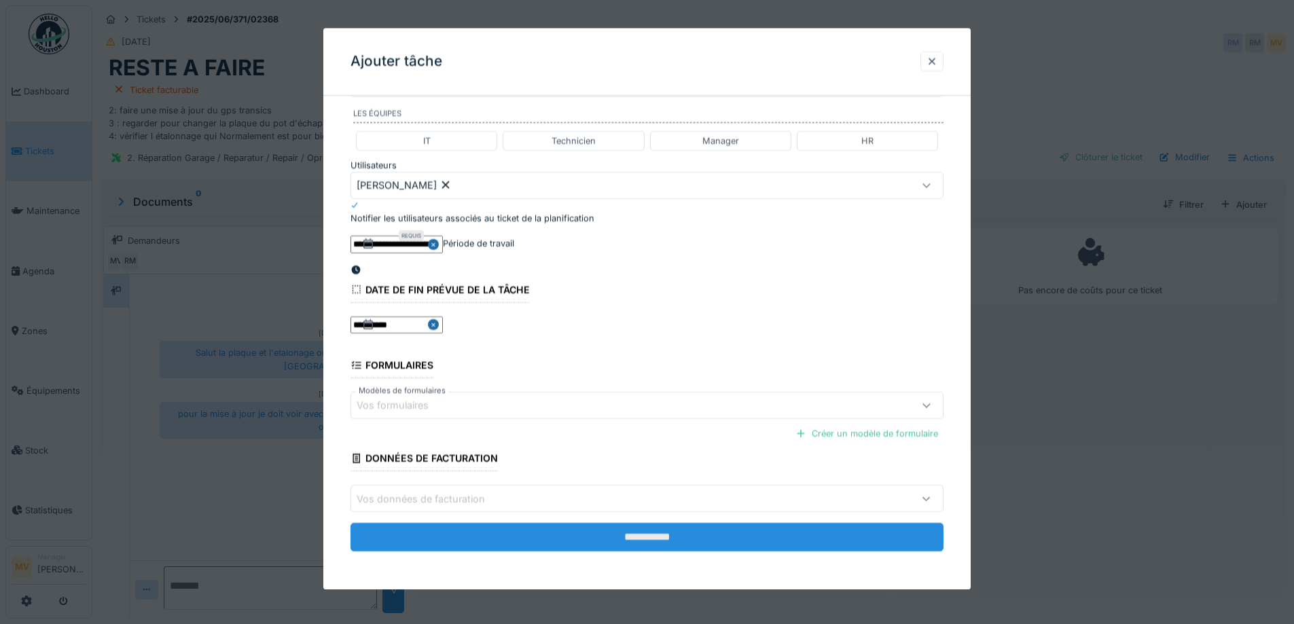
click at [652, 531] on input "**********" at bounding box center [647, 538] width 593 height 29
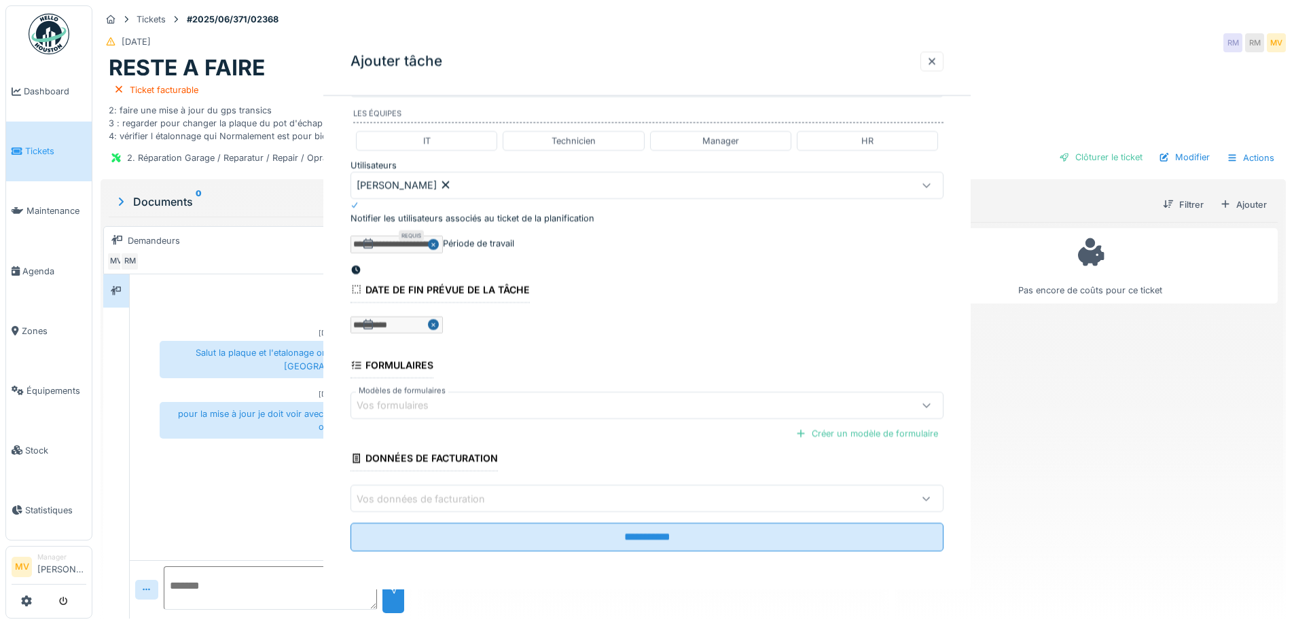
scroll to position [0, 0]
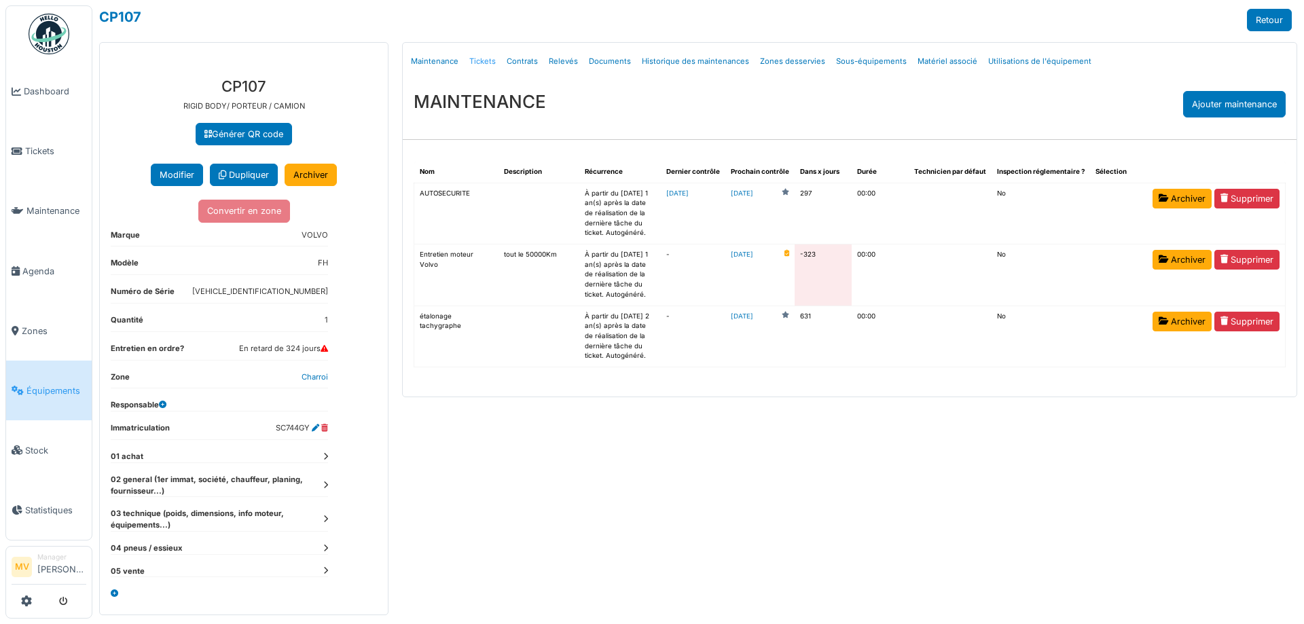
click at [487, 58] on link "Tickets" at bounding box center [482, 62] width 37 height 32
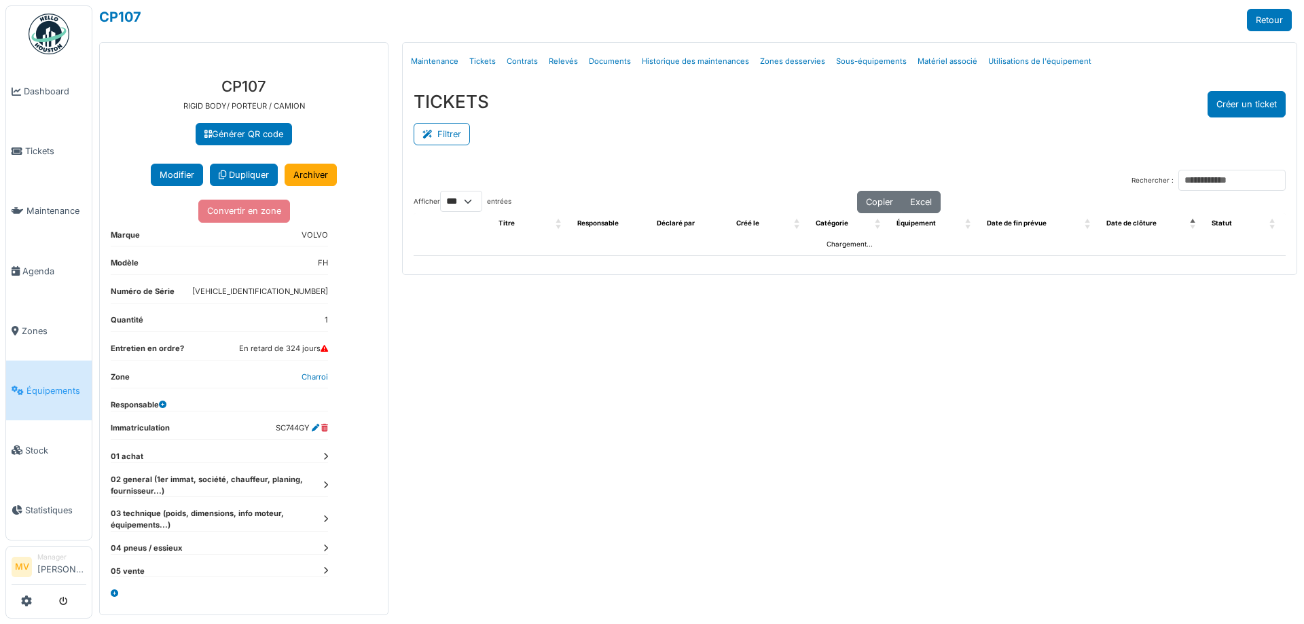
select select "***"
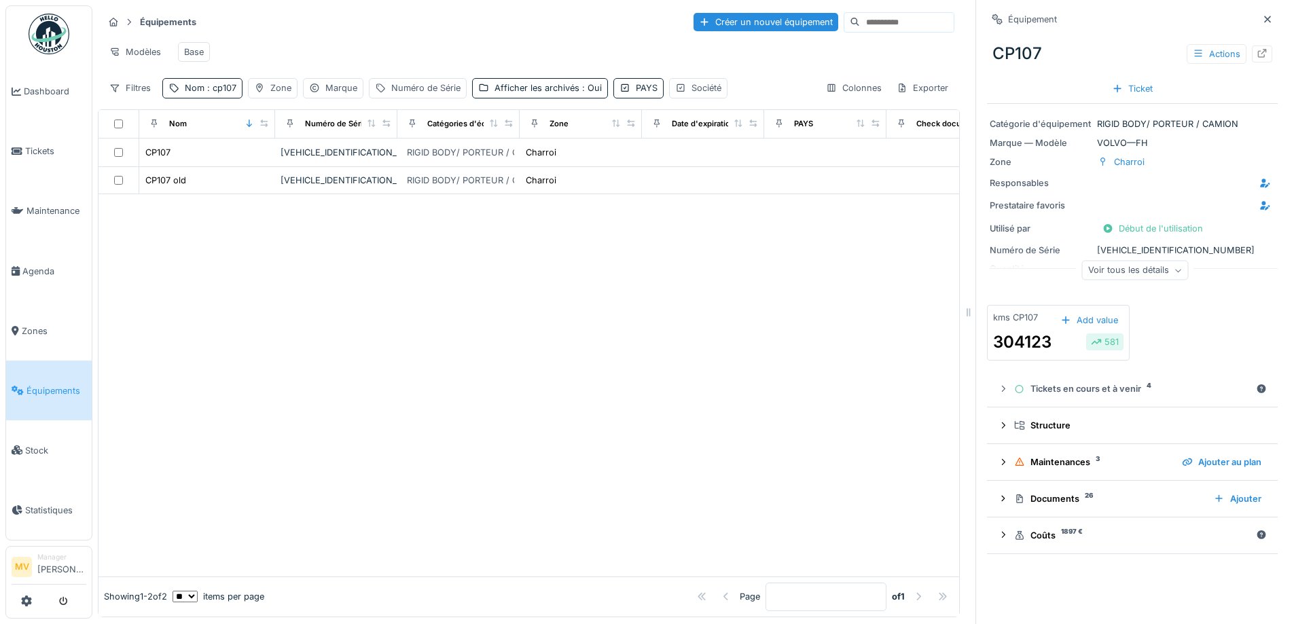
drag, startPoint x: 1245, startPoint y: 18, endPoint x: 1228, endPoint y: 22, distance: 16.8
click at [1262, 19] on icon at bounding box center [1267, 19] width 11 height 9
